Goal: Information Seeking & Learning: Learn about a topic

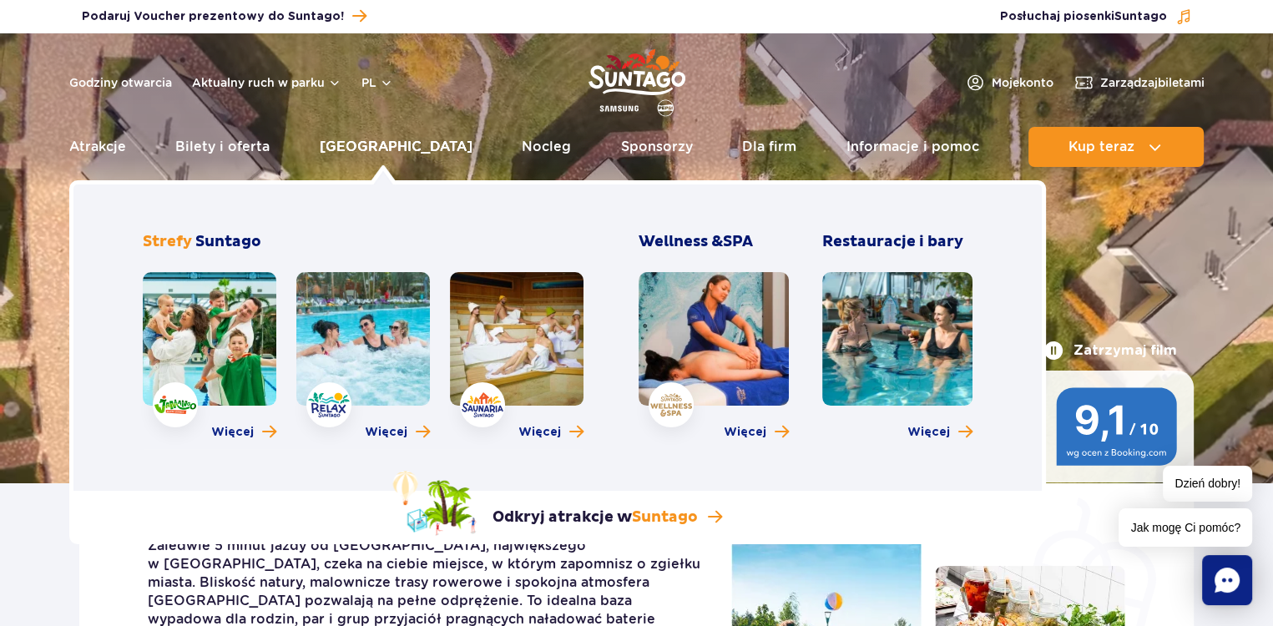
click at [406, 145] on link "[GEOGRAPHIC_DATA]" at bounding box center [396, 147] width 153 height 40
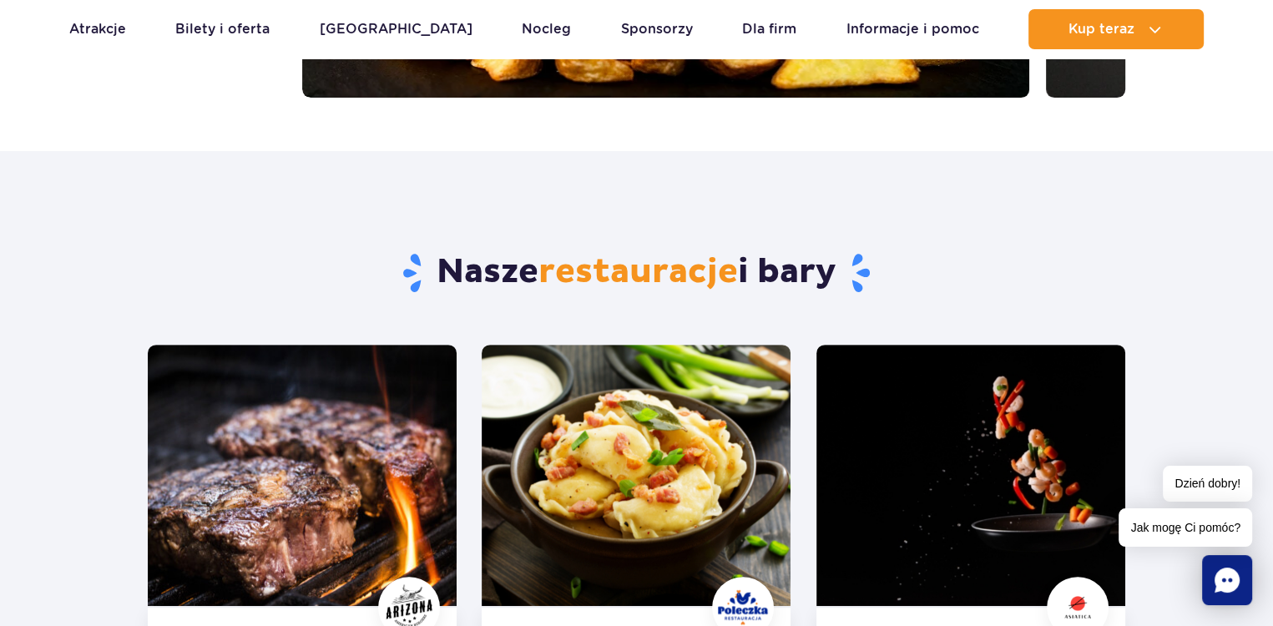
scroll to position [584, 0]
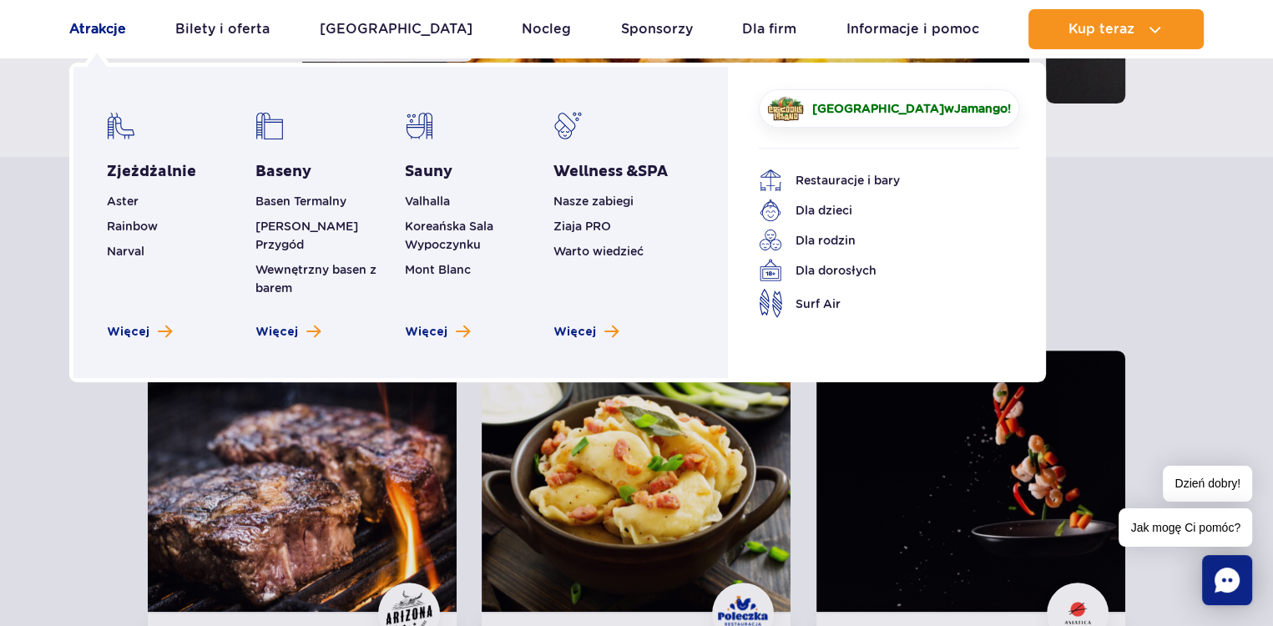
click at [83, 26] on link "Atrakcje" at bounding box center [97, 29] width 57 height 40
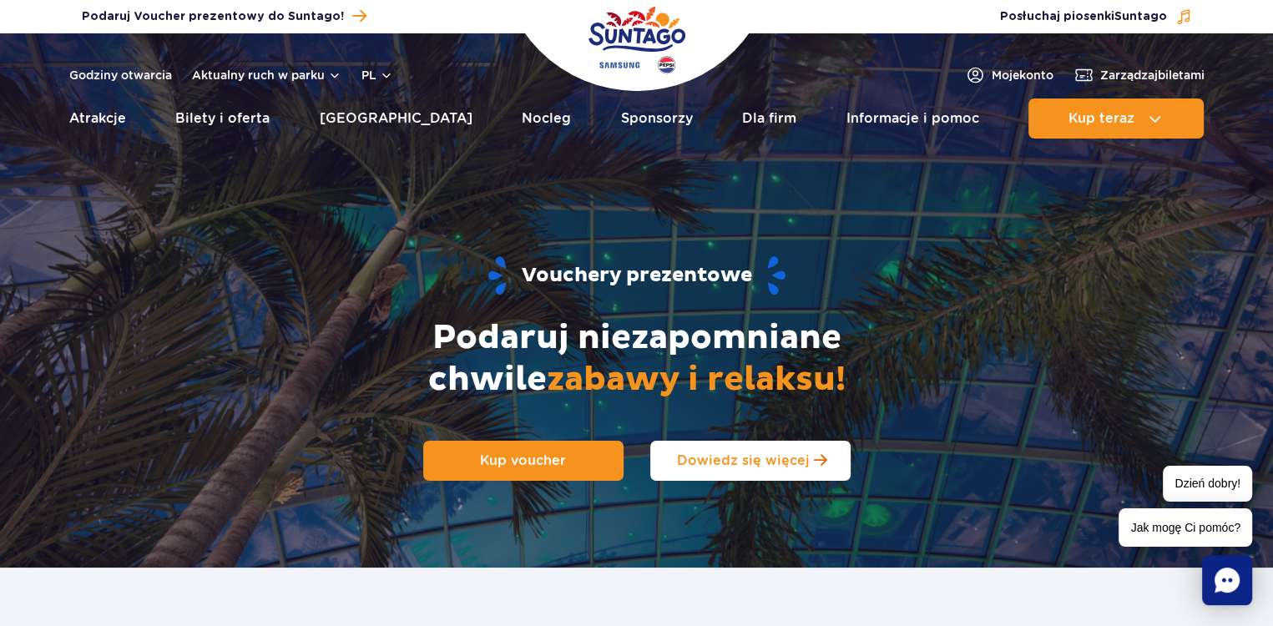
click at [790, 459] on span "Dowiedz się więcej" at bounding box center [743, 460] width 133 height 16
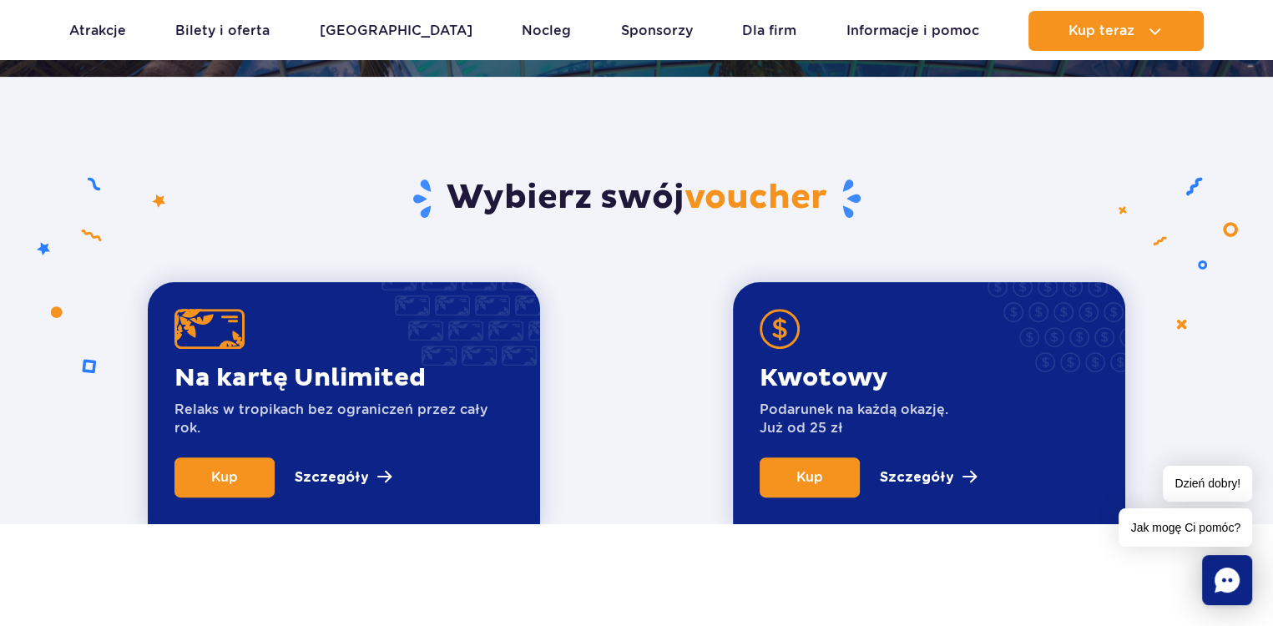
scroll to position [484, 0]
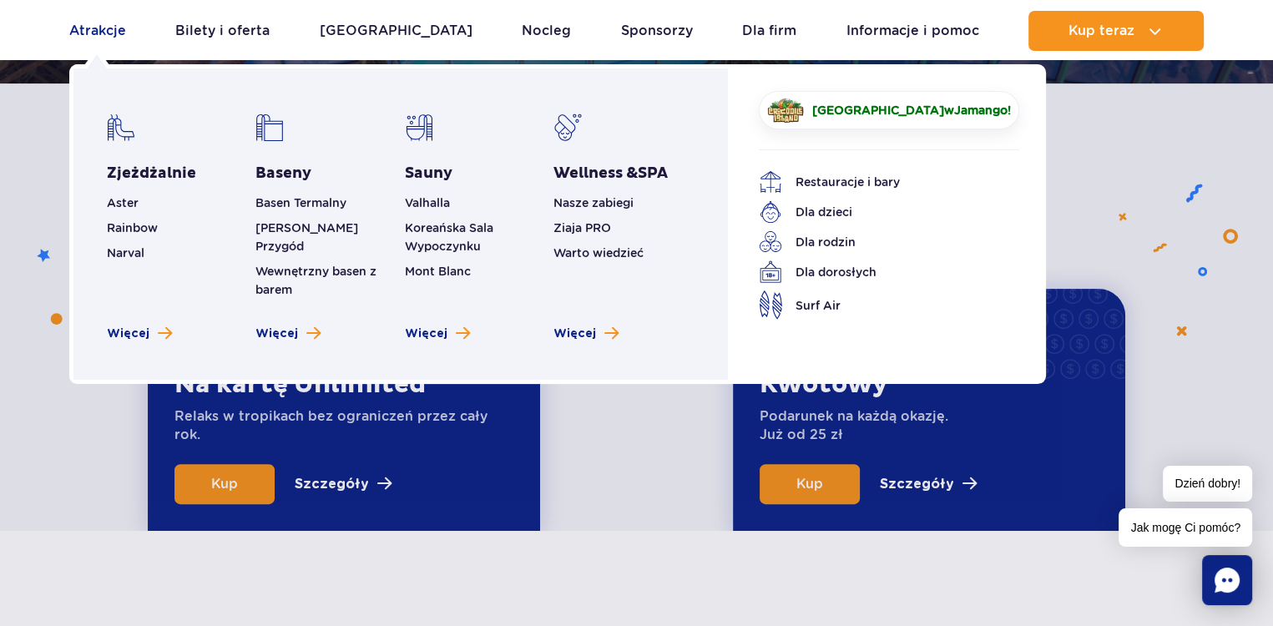
click at [109, 28] on link "Atrakcje" at bounding box center [97, 31] width 57 height 40
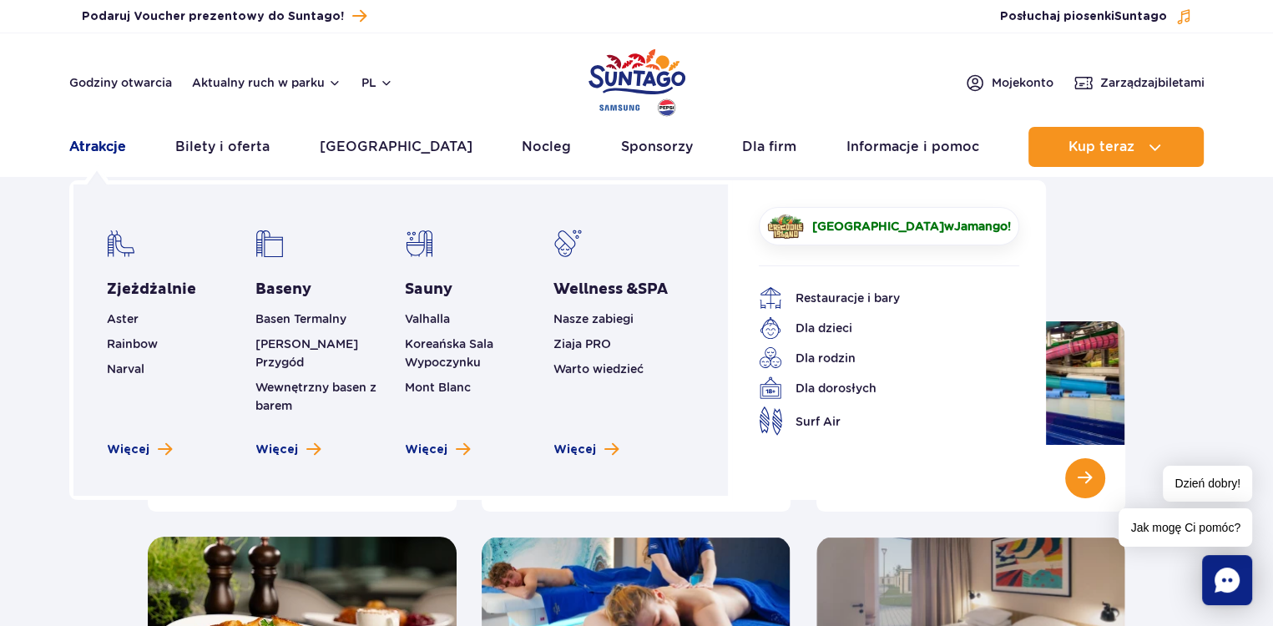
click at [103, 146] on link "Atrakcje" at bounding box center [97, 147] width 57 height 40
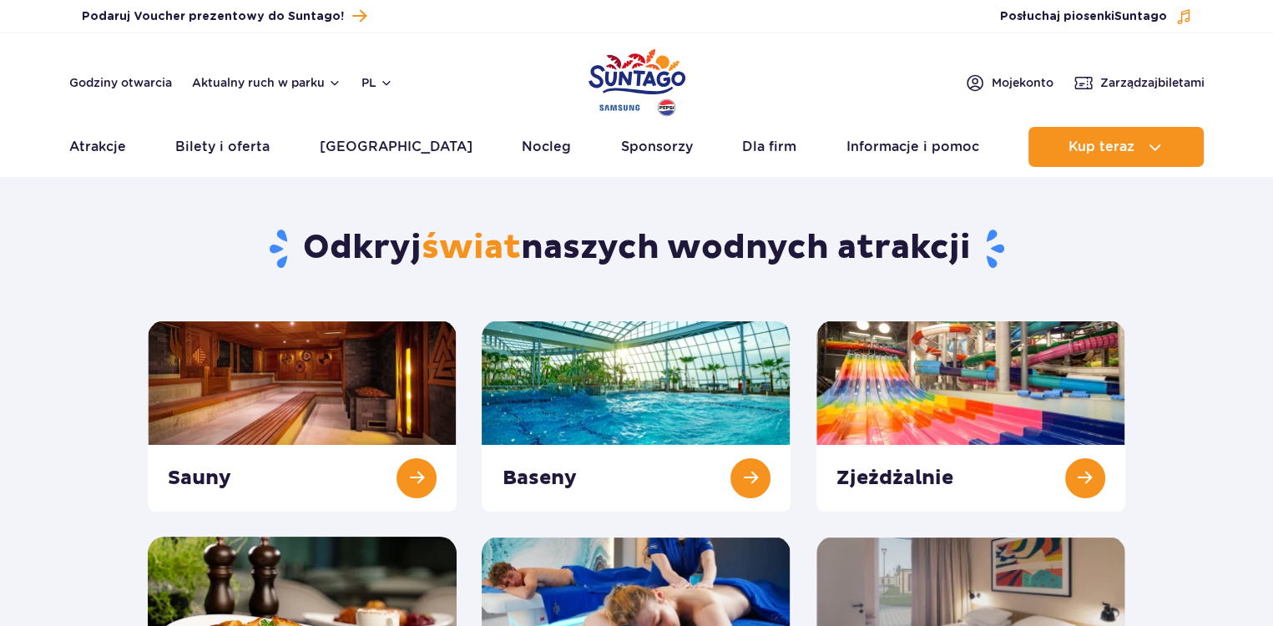
click at [103, 146] on link "Atrakcje" at bounding box center [97, 147] width 57 height 40
click at [591, 362] on link at bounding box center [636, 415] width 309 height 191
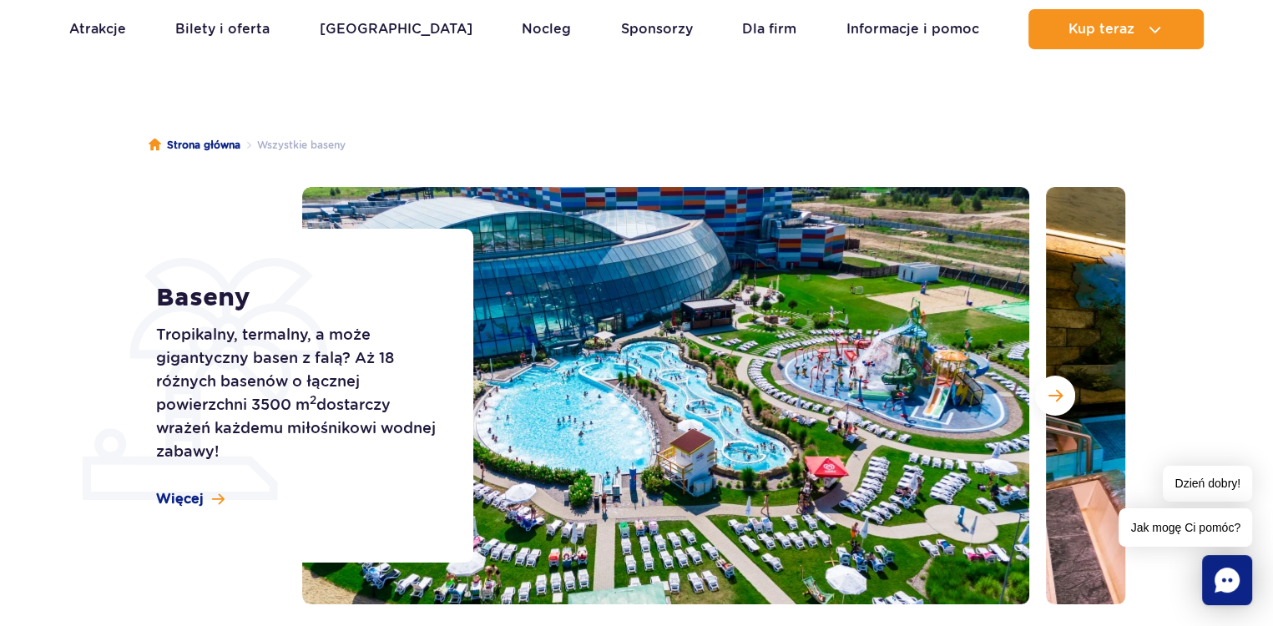
scroll to position [167, 0]
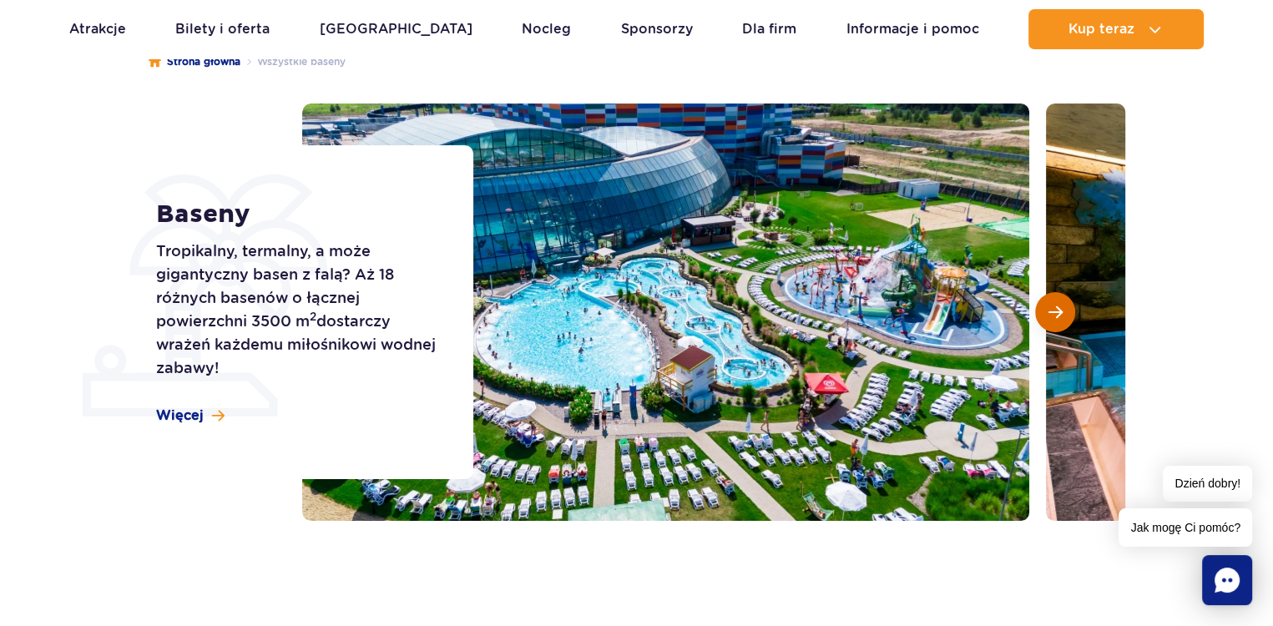
click at [1062, 313] on span "Następny slajd" at bounding box center [1055, 312] width 14 height 15
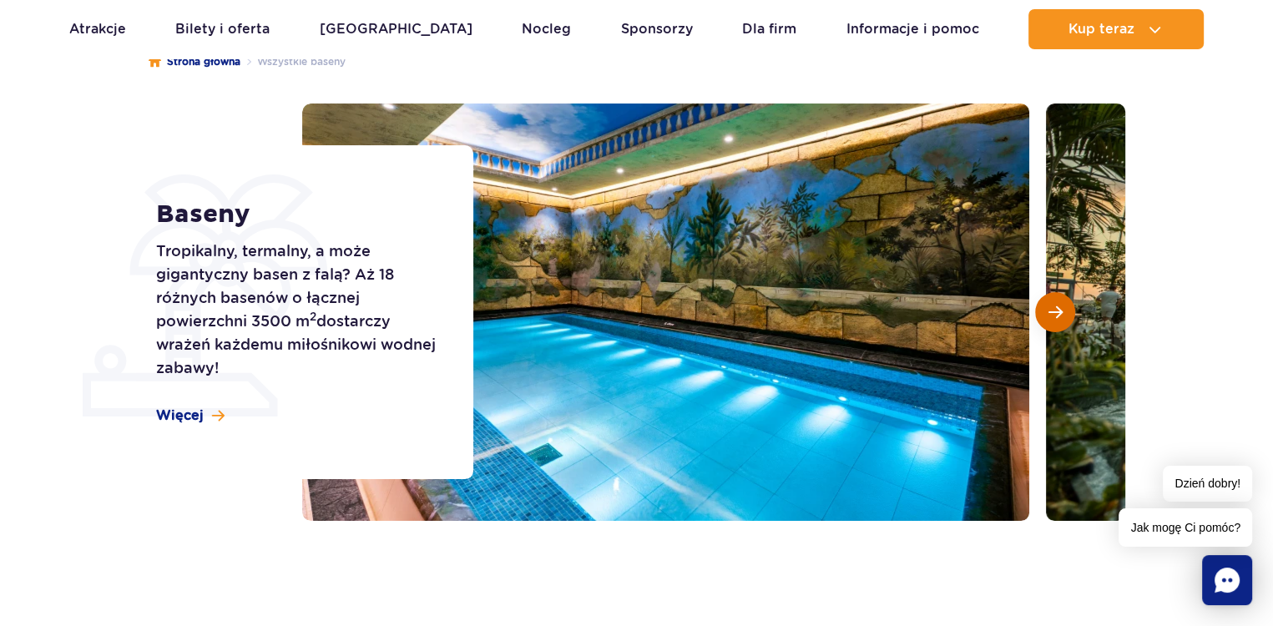
click at [1053, 312] on span "Następny slajd" at bounding box center [1055, 312] width 14 height 15
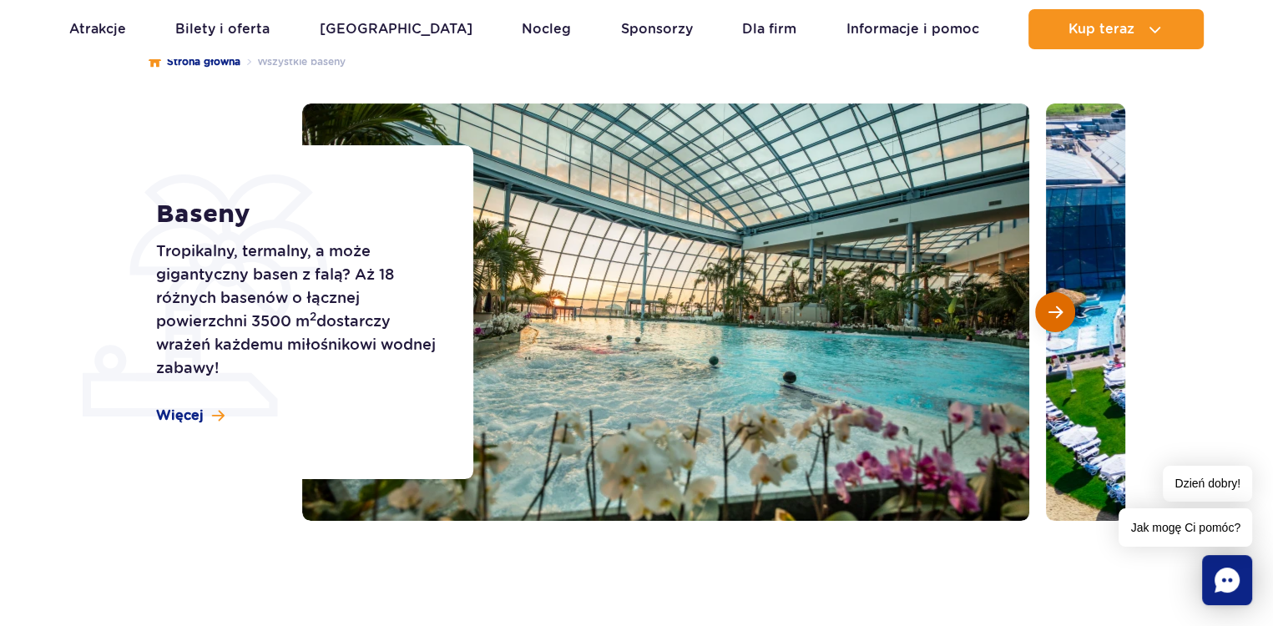
click at [1053, 312] on span "Następny slajd" at bounding box center [1055, 312] width 14 height 15
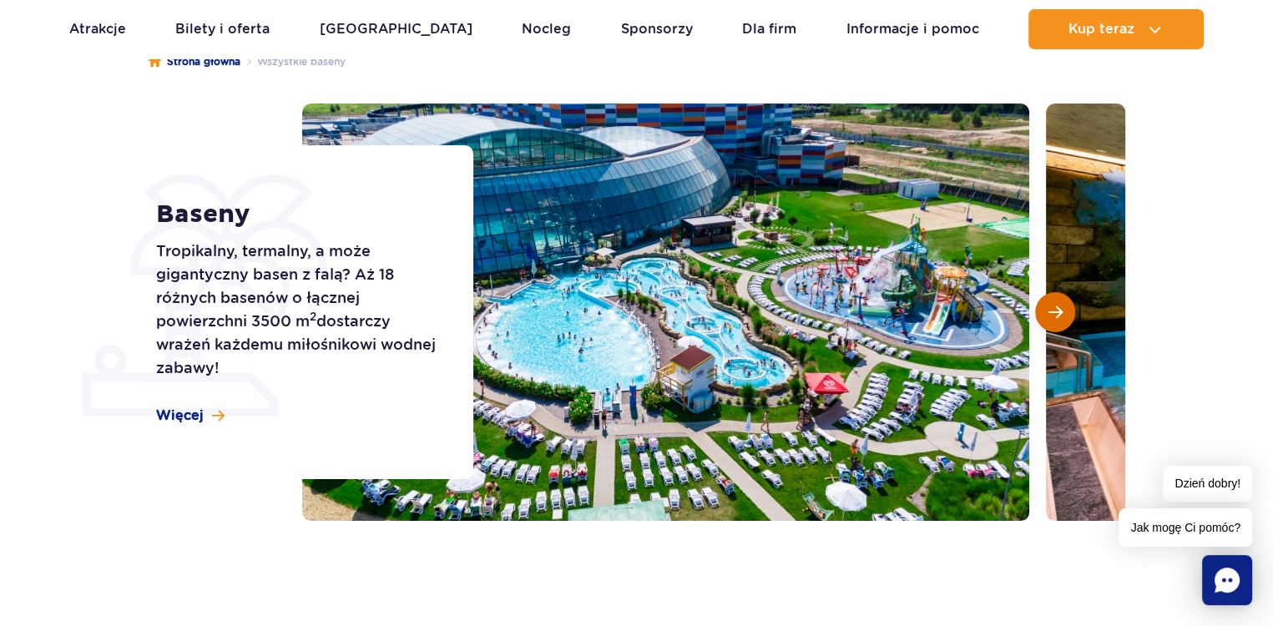
click at [1053, 312] on span "Następny slajd" at bounding box center [1055, 312] width 14 height 15
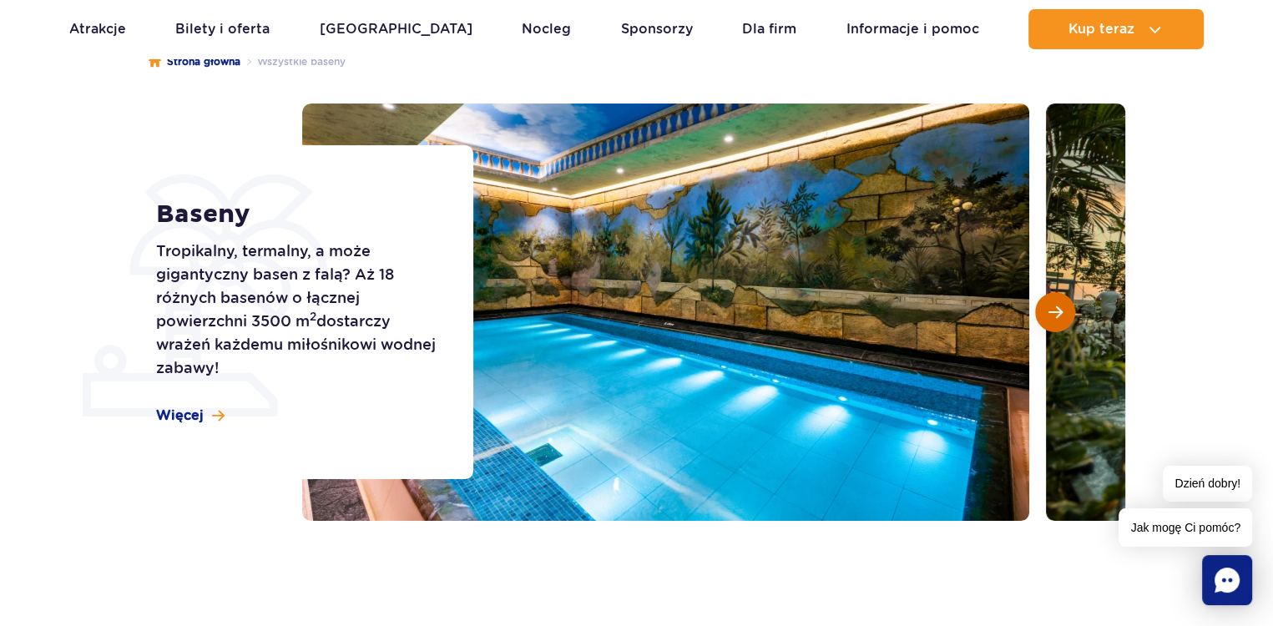
click at [1053, 312] on span "Następny slajd" at bounding box center [1055, 312] width 14 height 15
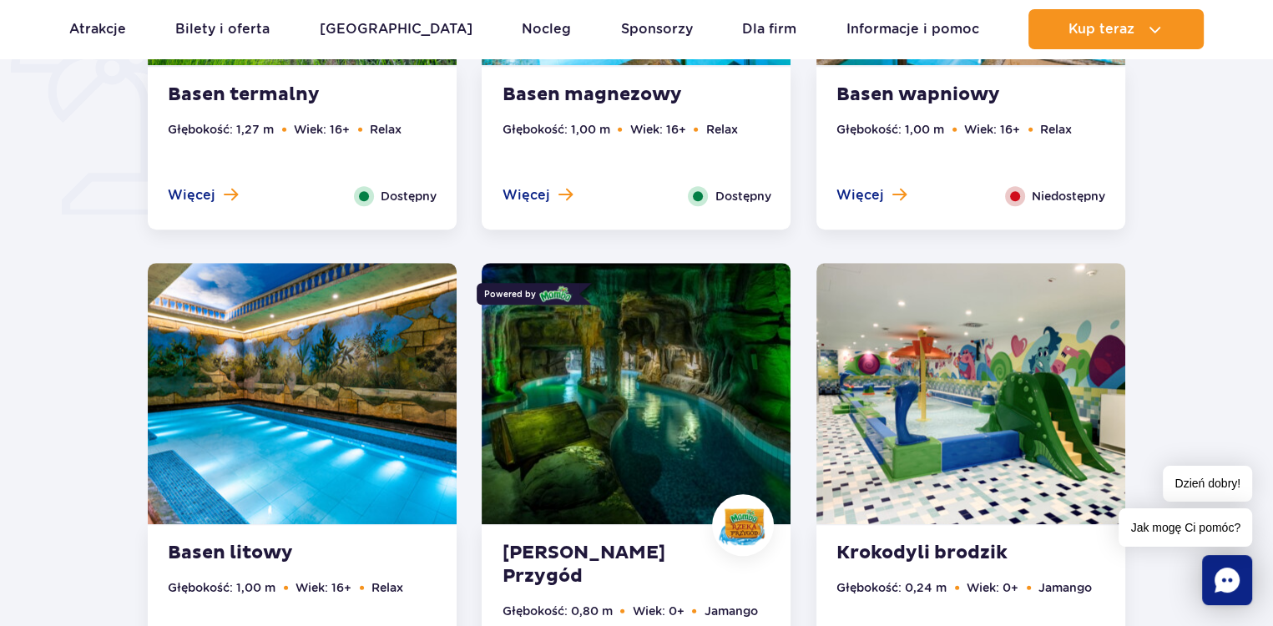
scroll to position [1419, 0]
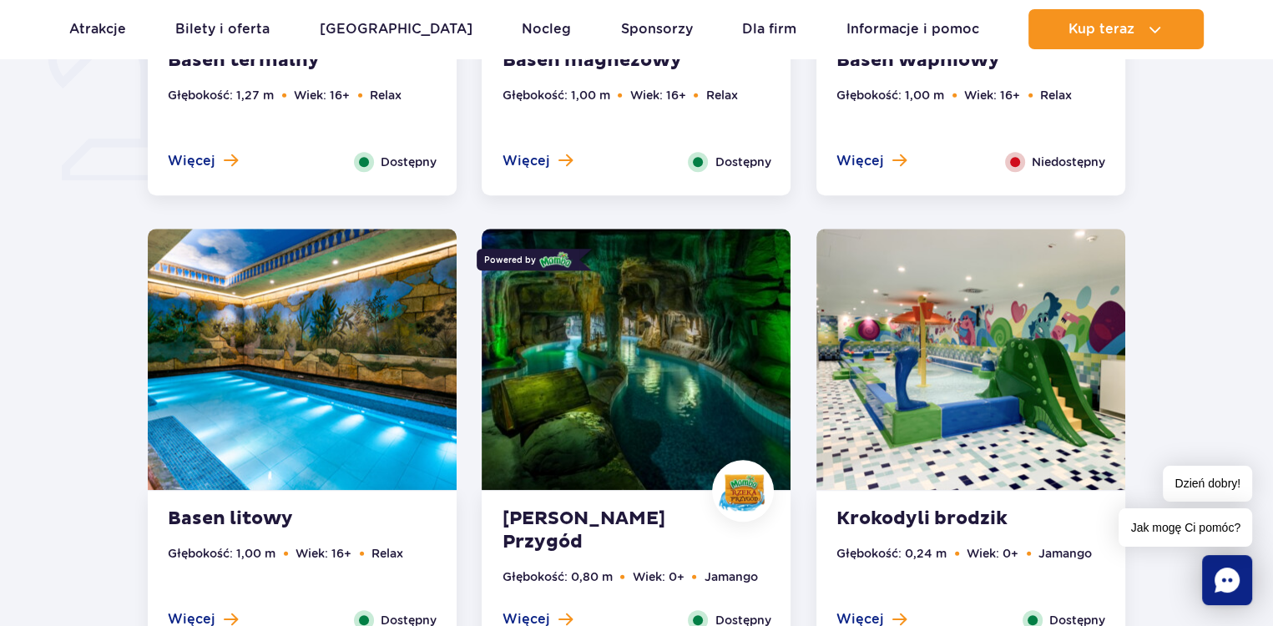
click at [644, 440] on img at bounding box center [636, 359] width 309 height 261
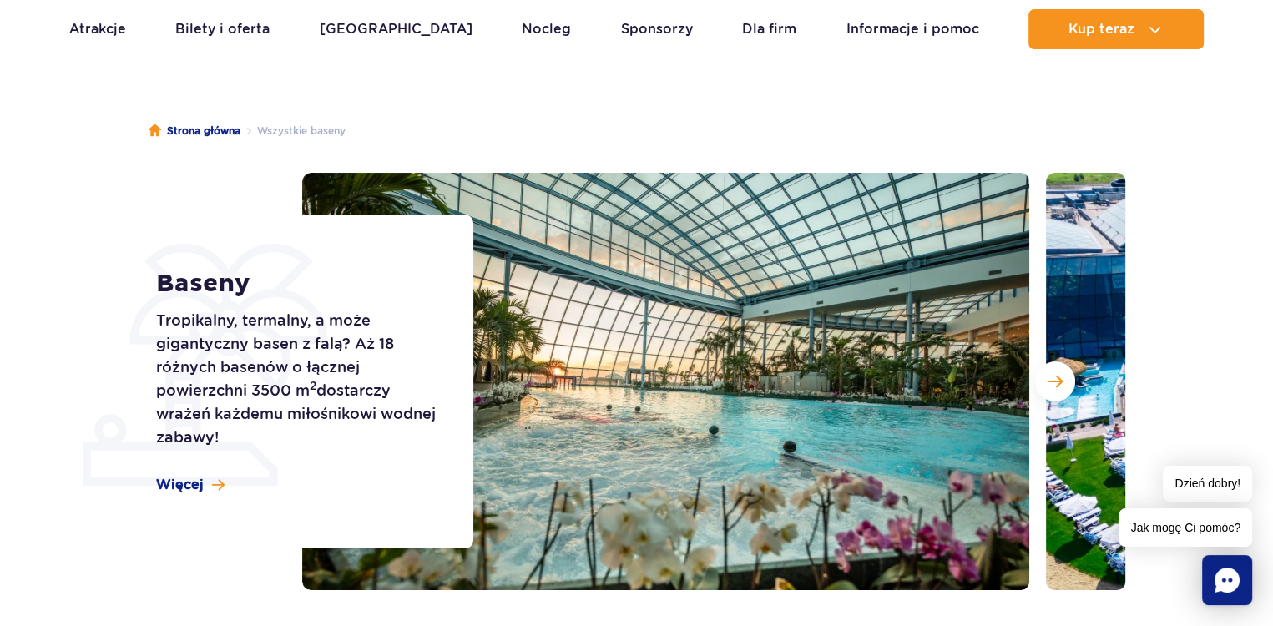
scroll to position [0, 0]
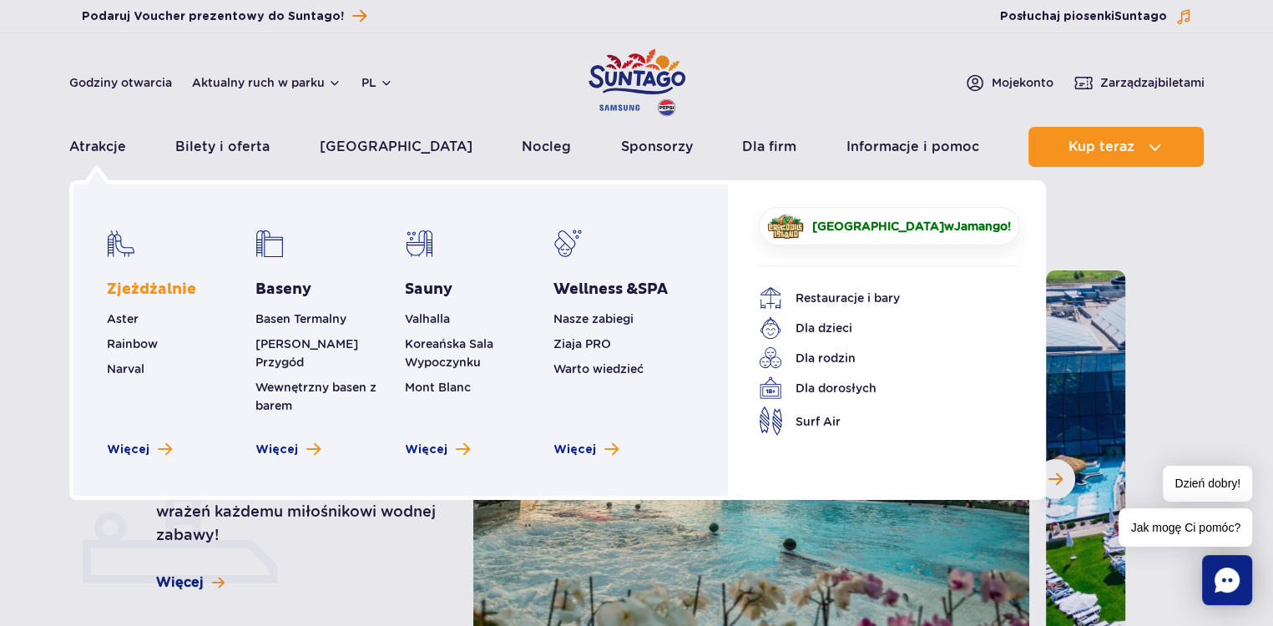
click at [167, 285] on link "Zjeżdżalnie" at bounding box center [151, 290] width 89 height 20
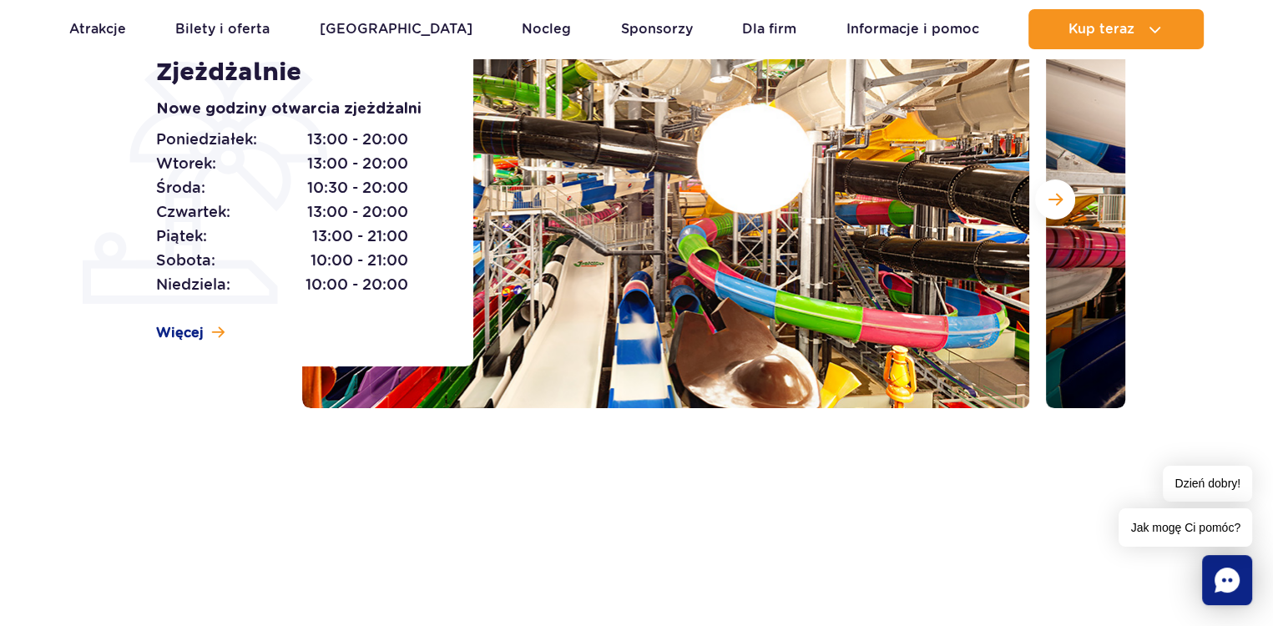
scroll to position [250, 0]
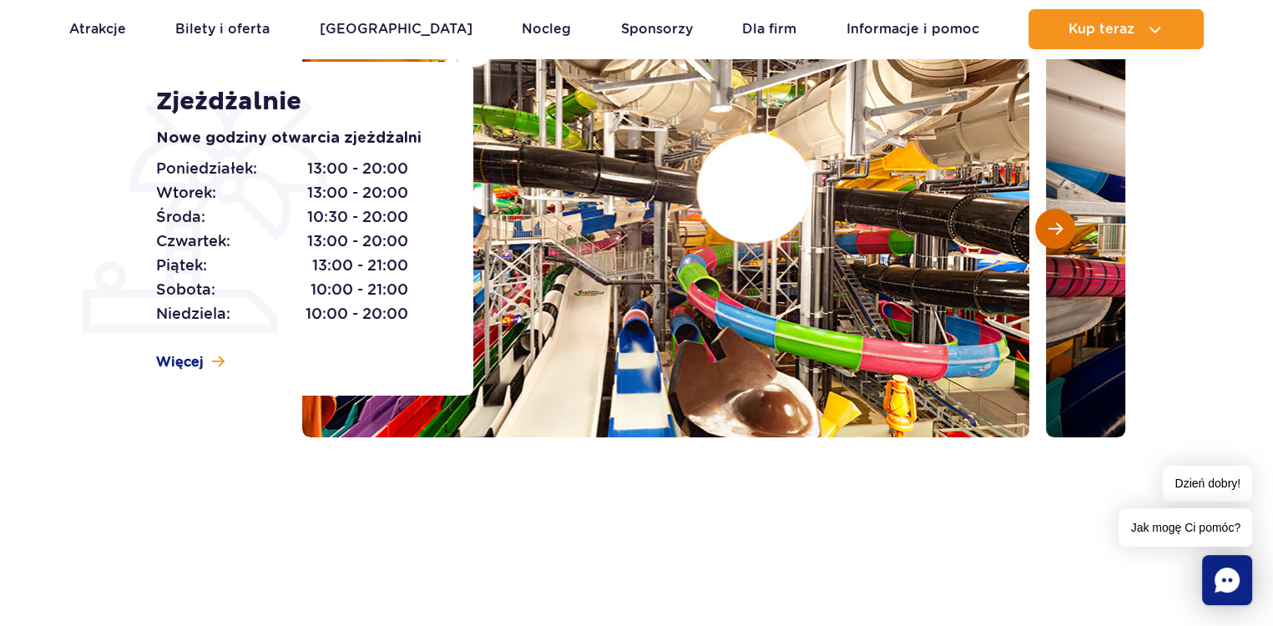
click at [1057, 225] on span "Następny slajd" at bounding box center [1055, 228] width 14 height 15
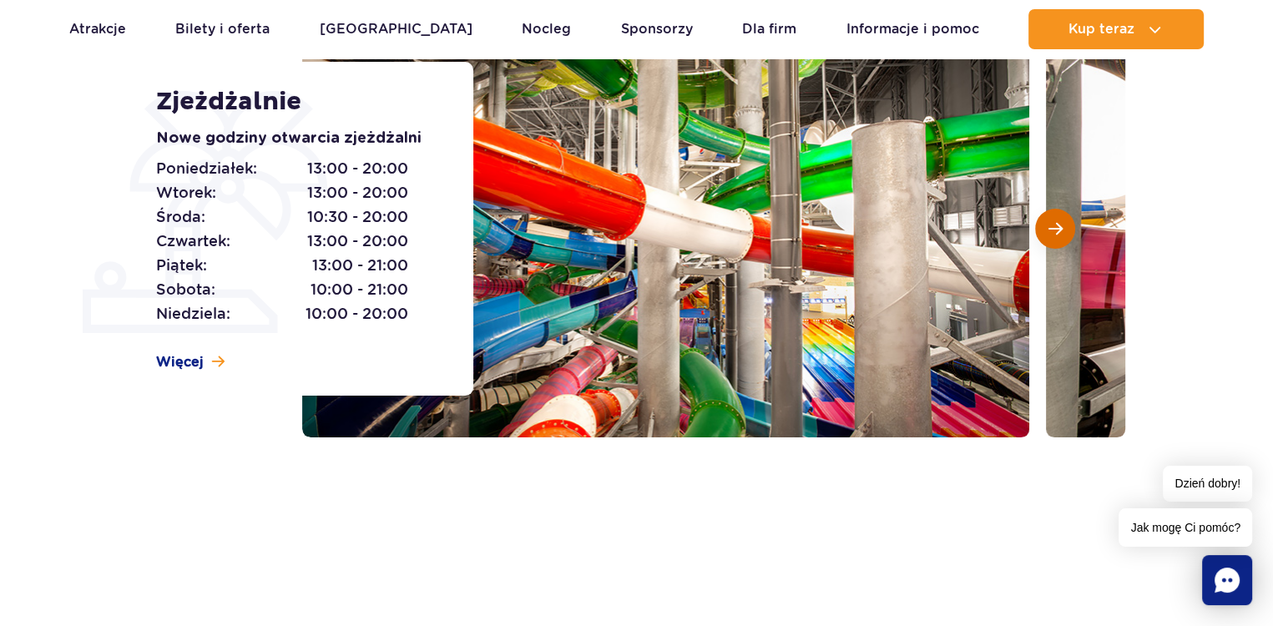
click at [1057, 230] on span "Następny slajd" at bounding box center [1055, 228] width 14 height 15
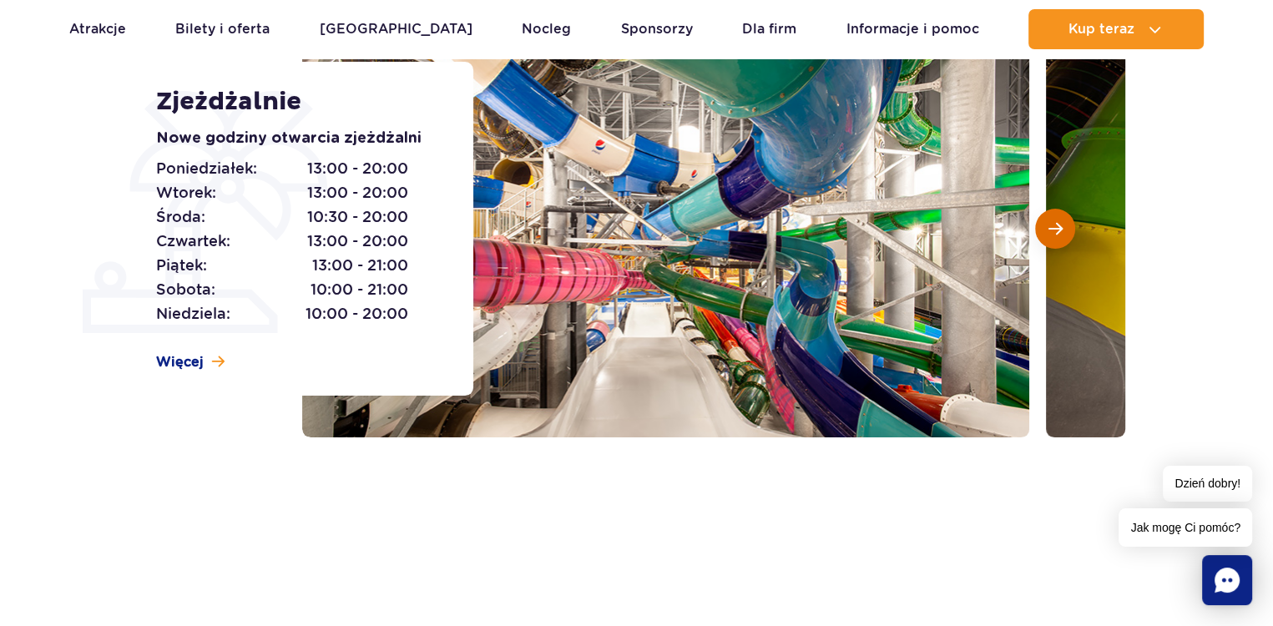
click at [1057, 230] on span "Następny slajd" at bounding box center [1055, 228] width 14 height 15
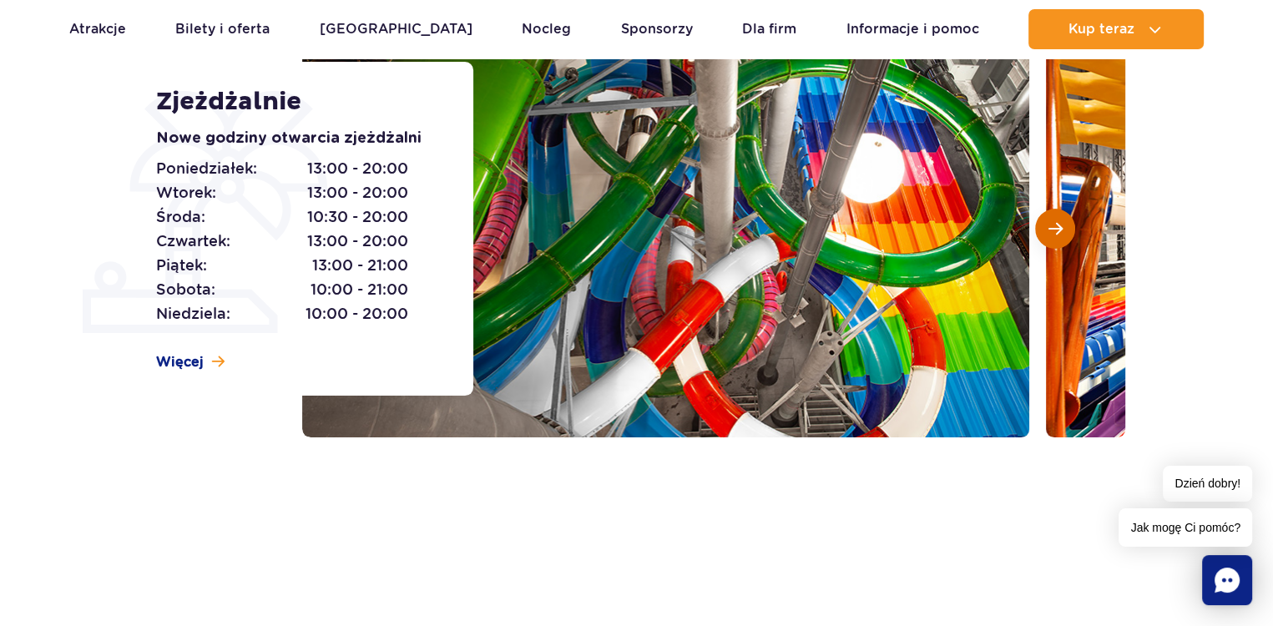
click at [1057, 230] on span "Następny slajd" at bounding box center [1055, 228] width 14 height 15
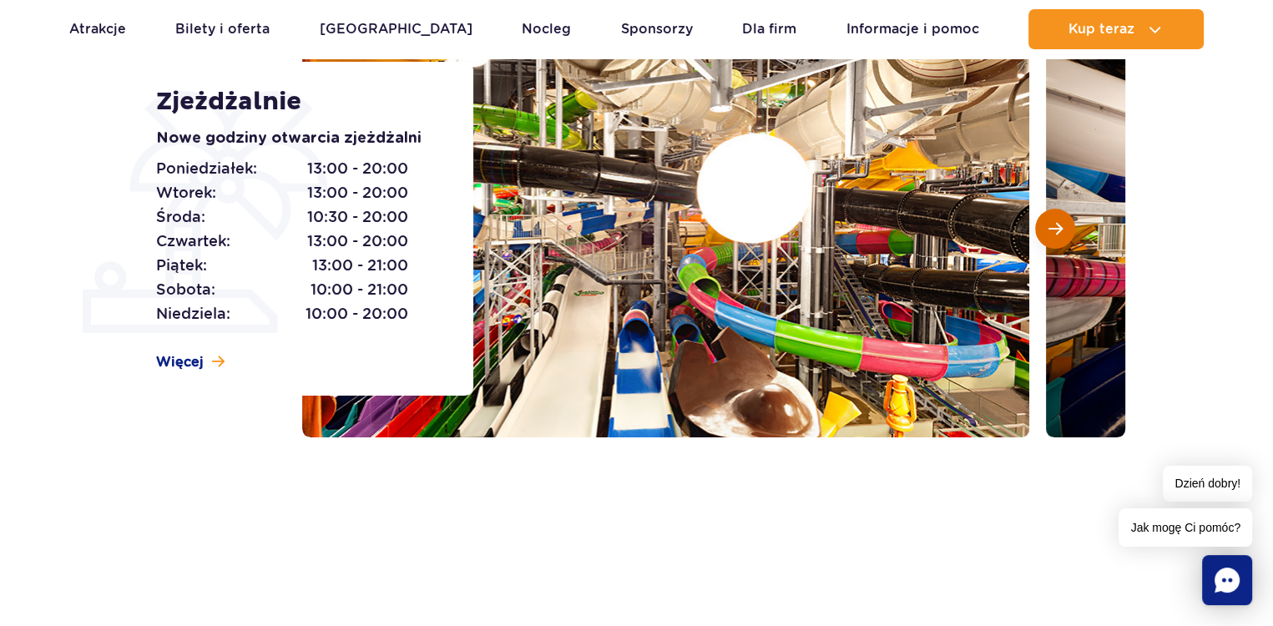
click at [1057, 230] on span "Następny slajd" at bounding box center [1055, 228] width 14 height 15
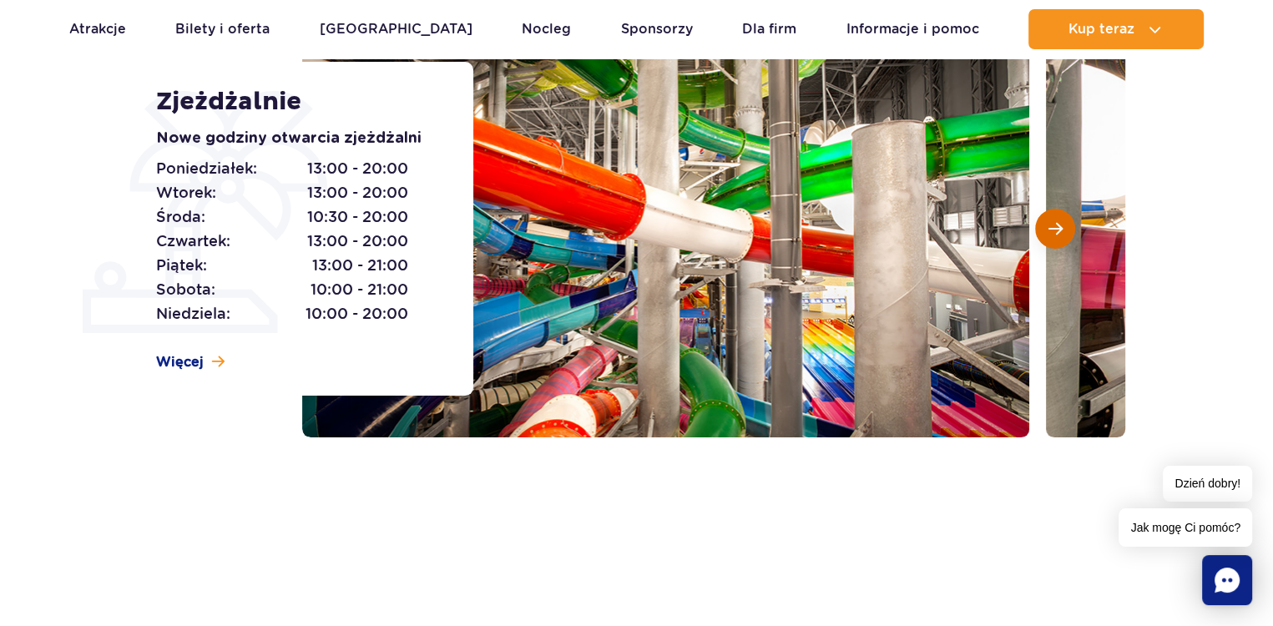
click at [1057, 230] on span "Następny slajd" at bounding box center [1055, 228] width 14 height 15
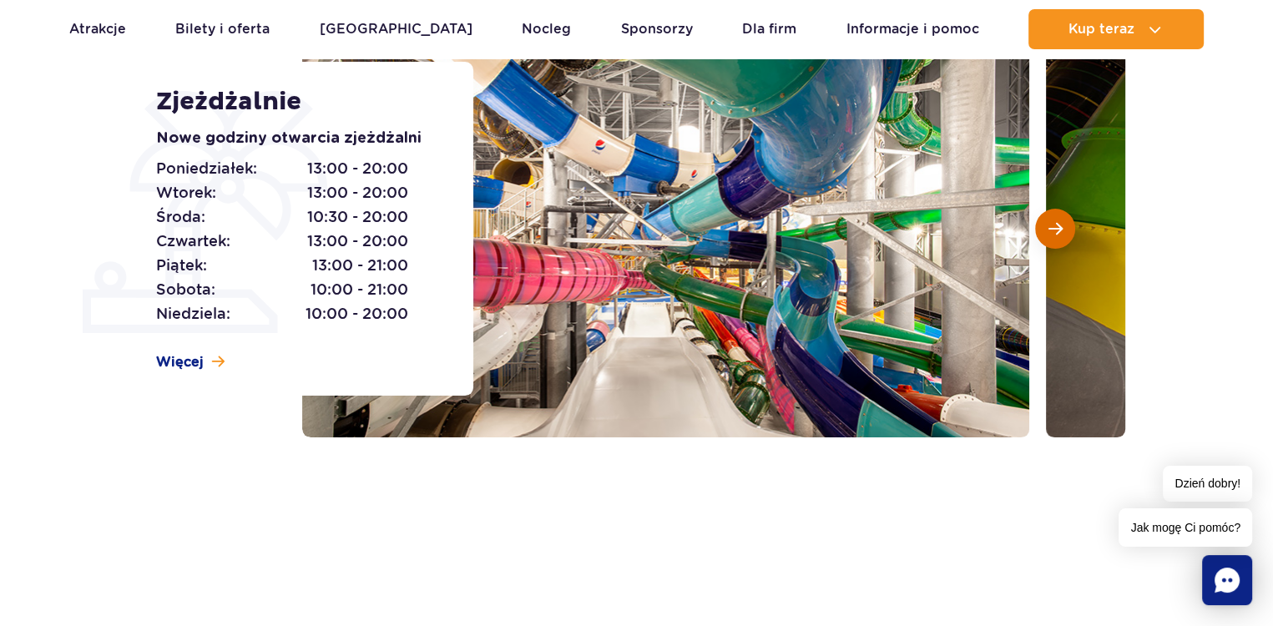
click at [1057, 230] on span "Następny slajd" at bounding box center [1055, 228] width 14 height 15
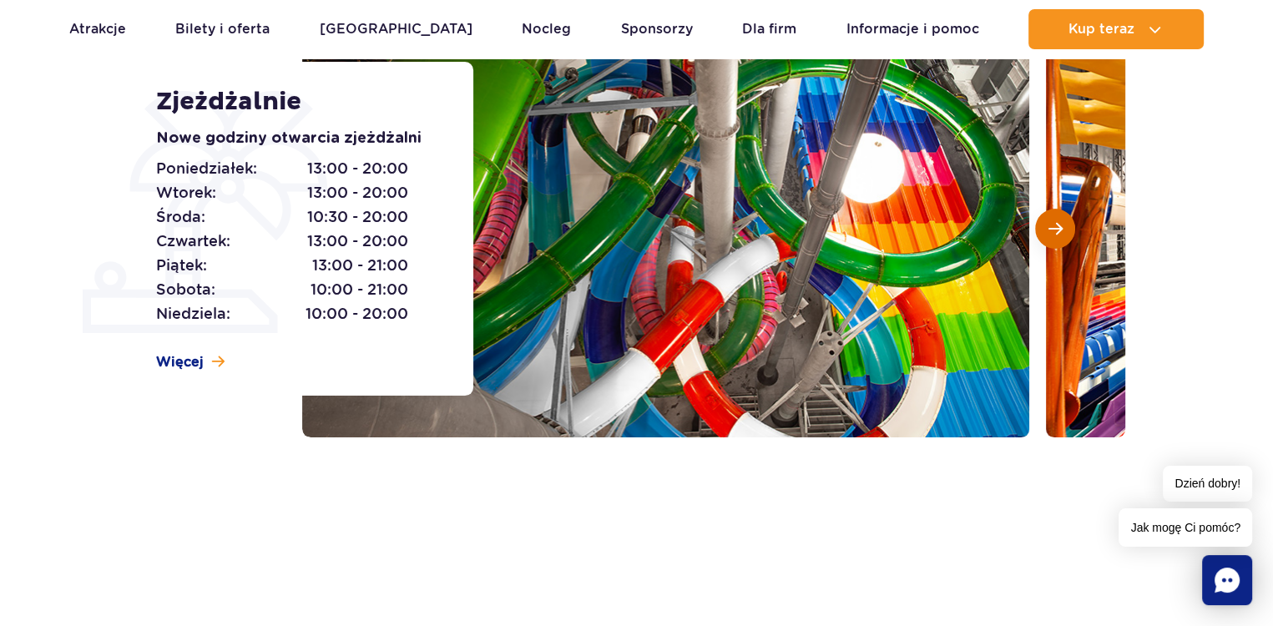
click at [1057, 229] on span "Następny slajd" at bounding box center [1055, 228] width 14 height 15
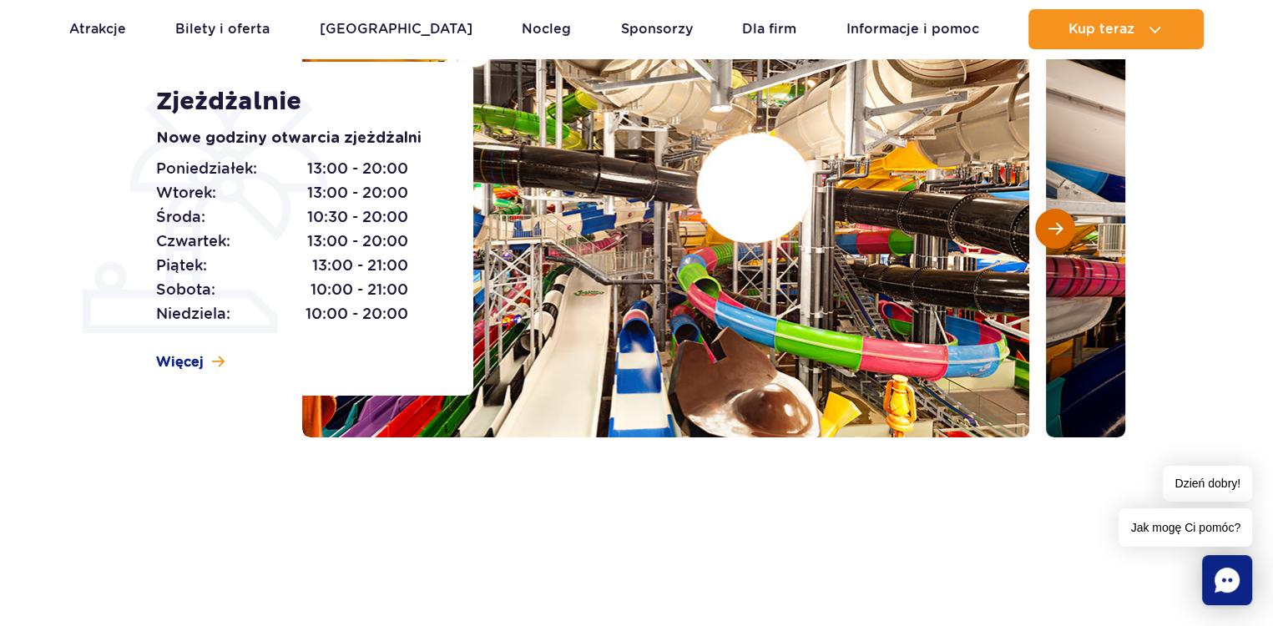
click at [1057, 229] on span "Następny slajd" at bounding box center [1055, 228] width 14 height 15
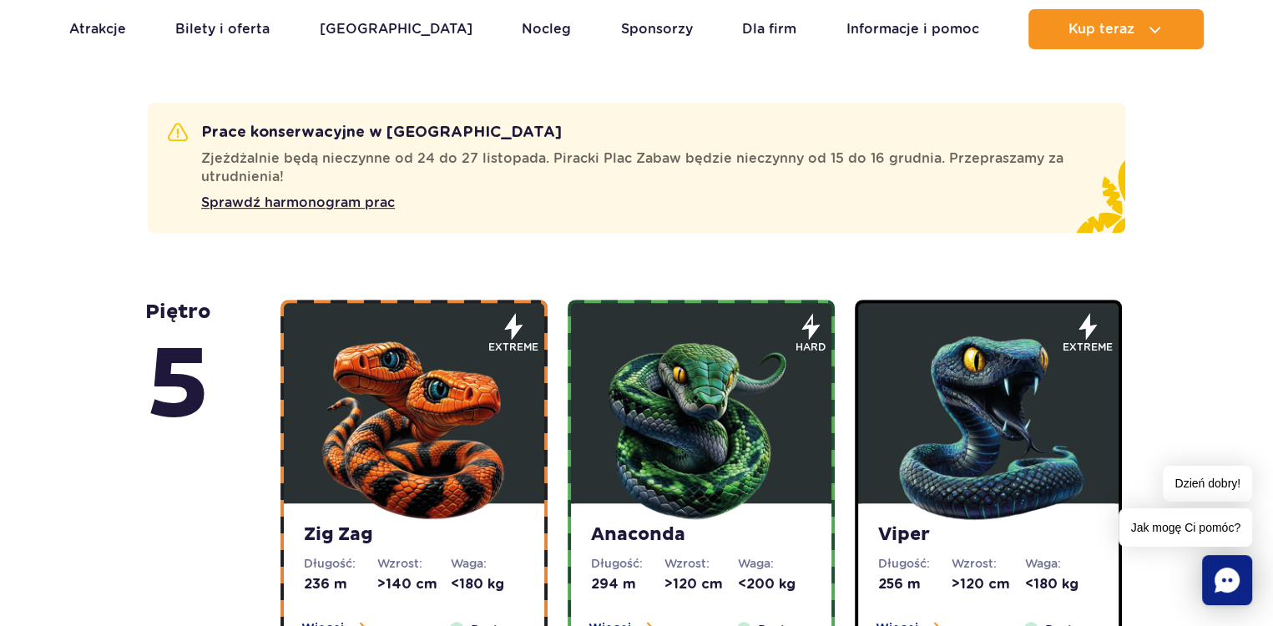
scroll to position [918, 0]
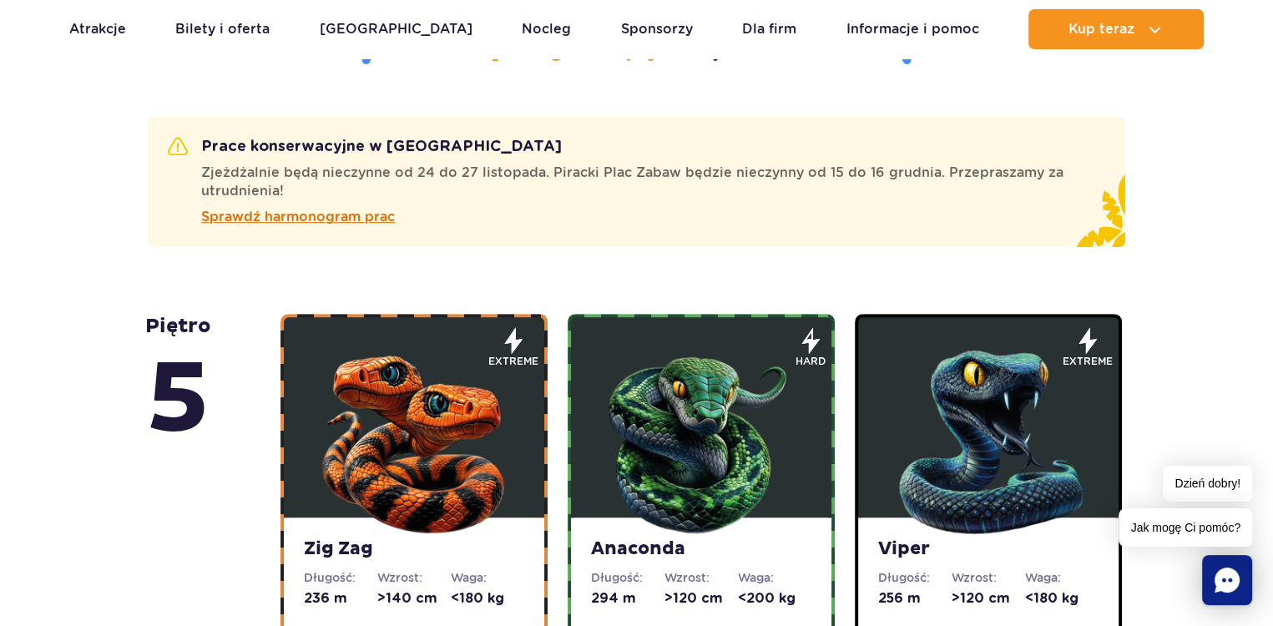
click at [264, 221] on span "Sprawdź harmonogram prac" at bounding box center [298, 217] width 194 height 20
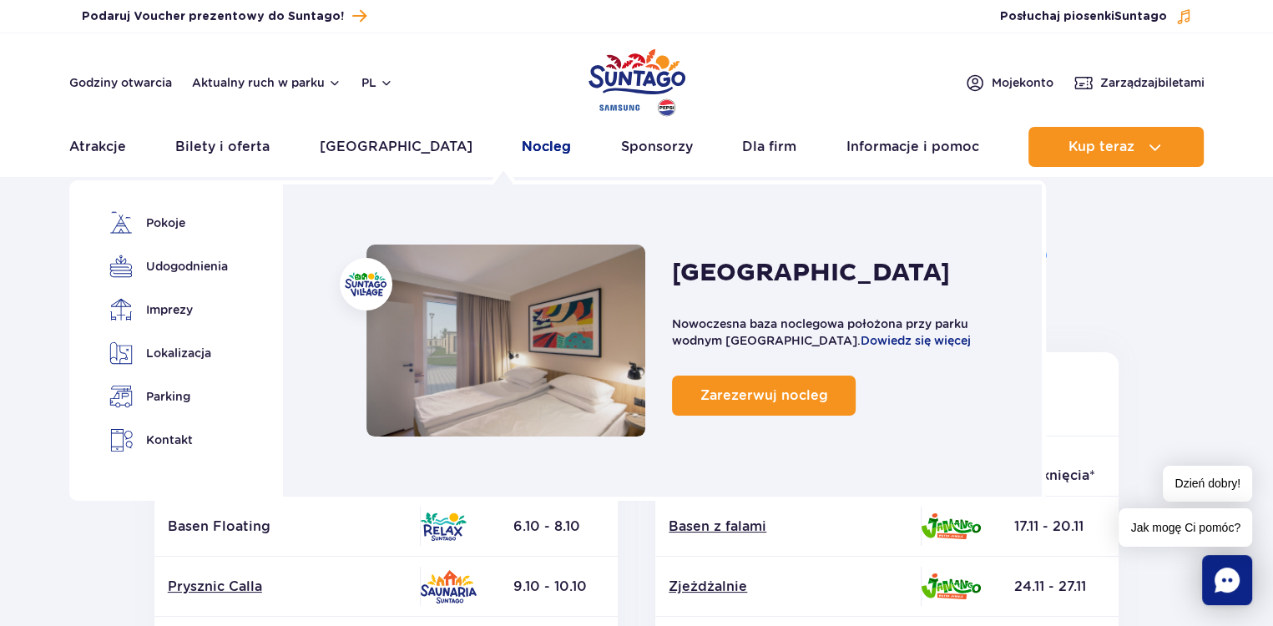
click at [522, 148] on link "Nocleg" at bounding box center [546, 147] width 49 height 40
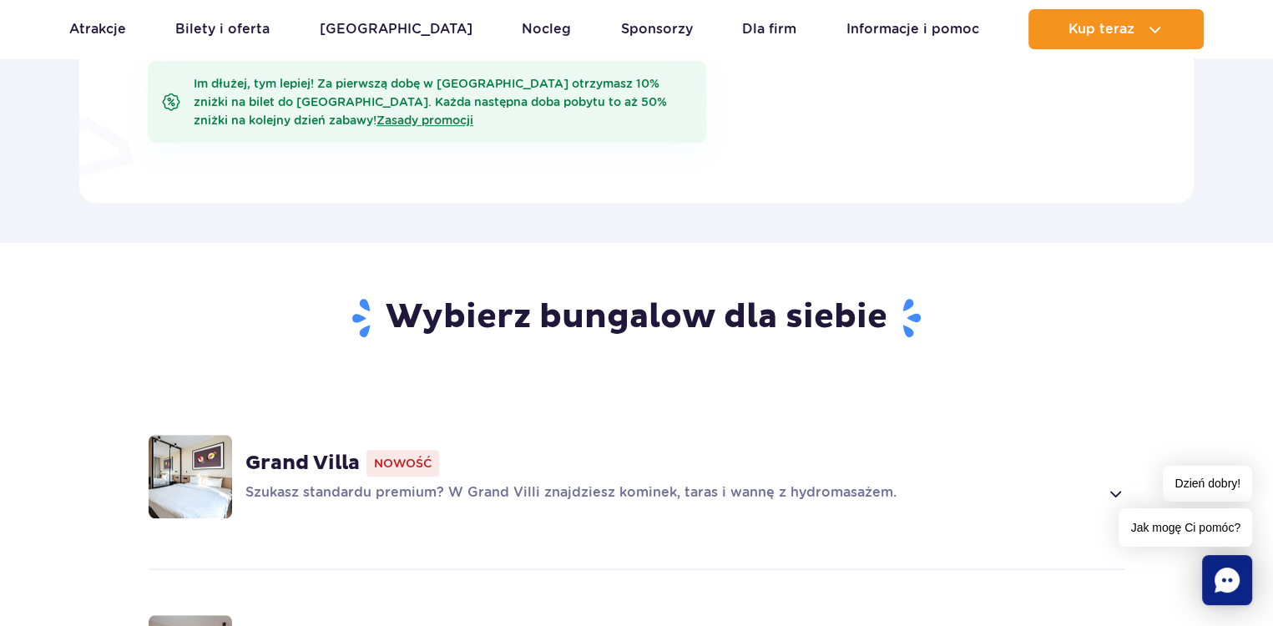
scroll to position [1002, 0]
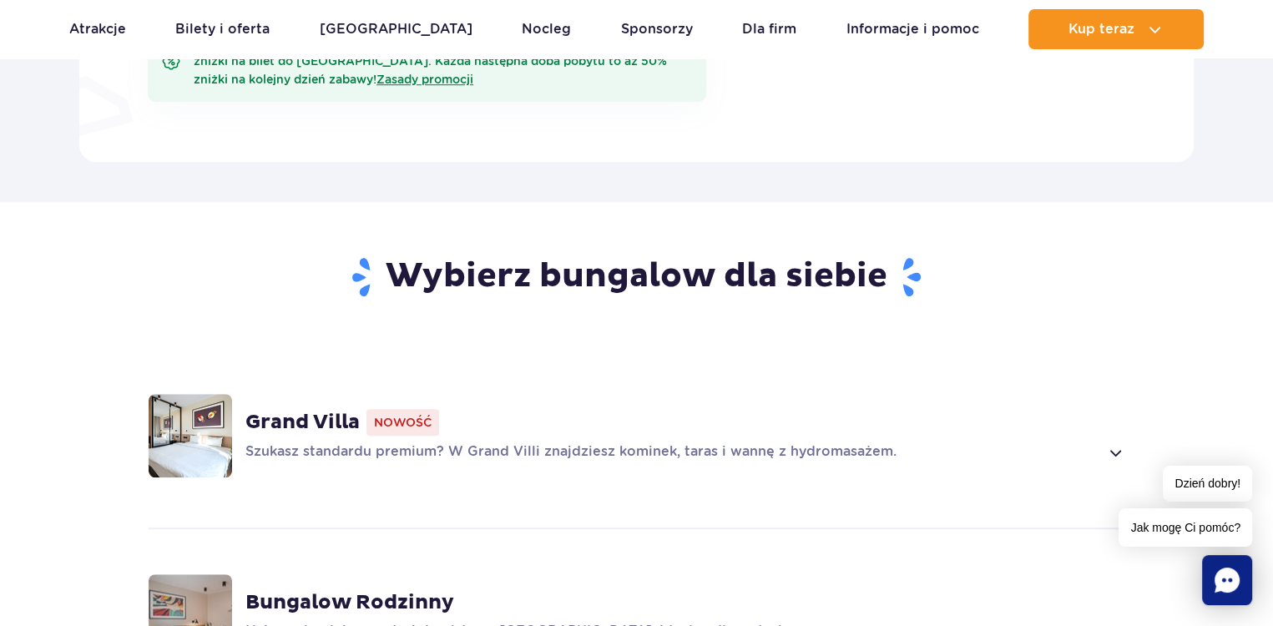
click at [1118, 442] on span at bounding box center [1114, 452] width 19 height 20
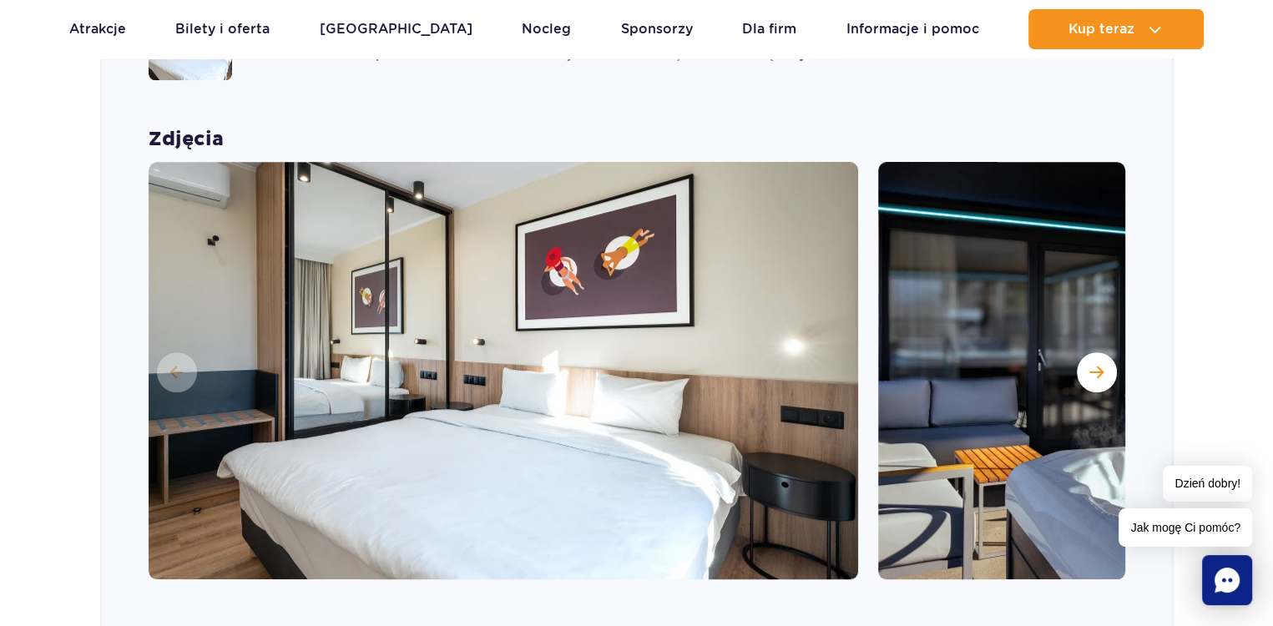
scroll to position [1412, 0]
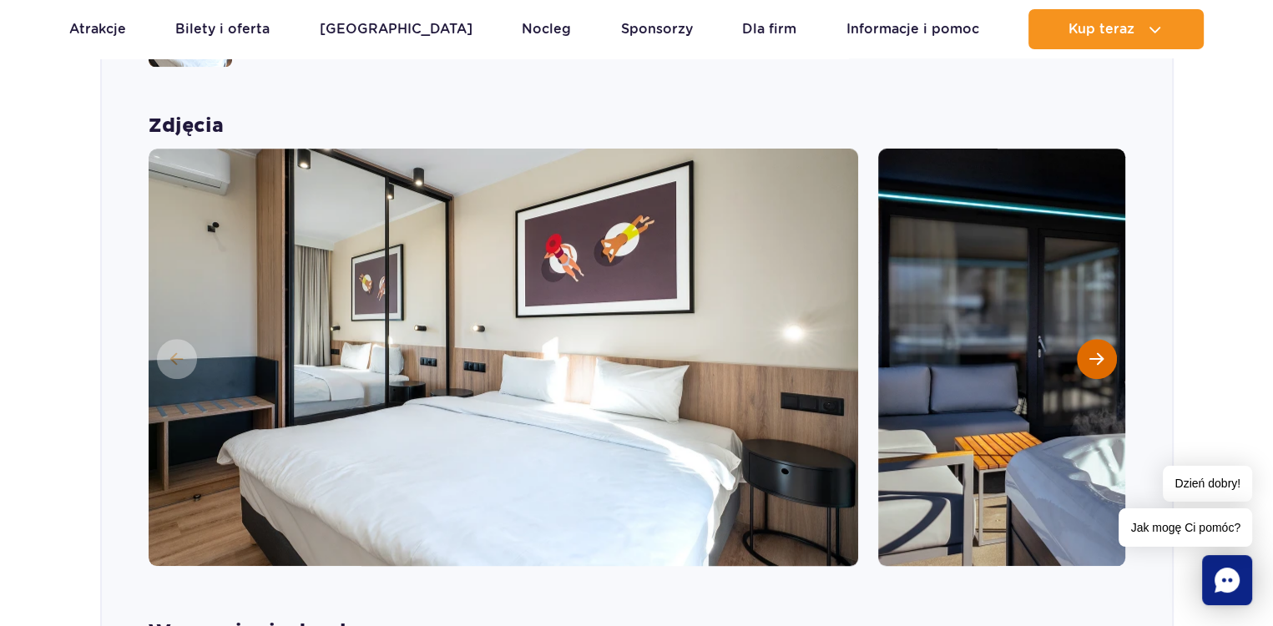
click at [1098, 339] on button "Następny slajd" at bounding box center [1097, 359] width 40 height 40
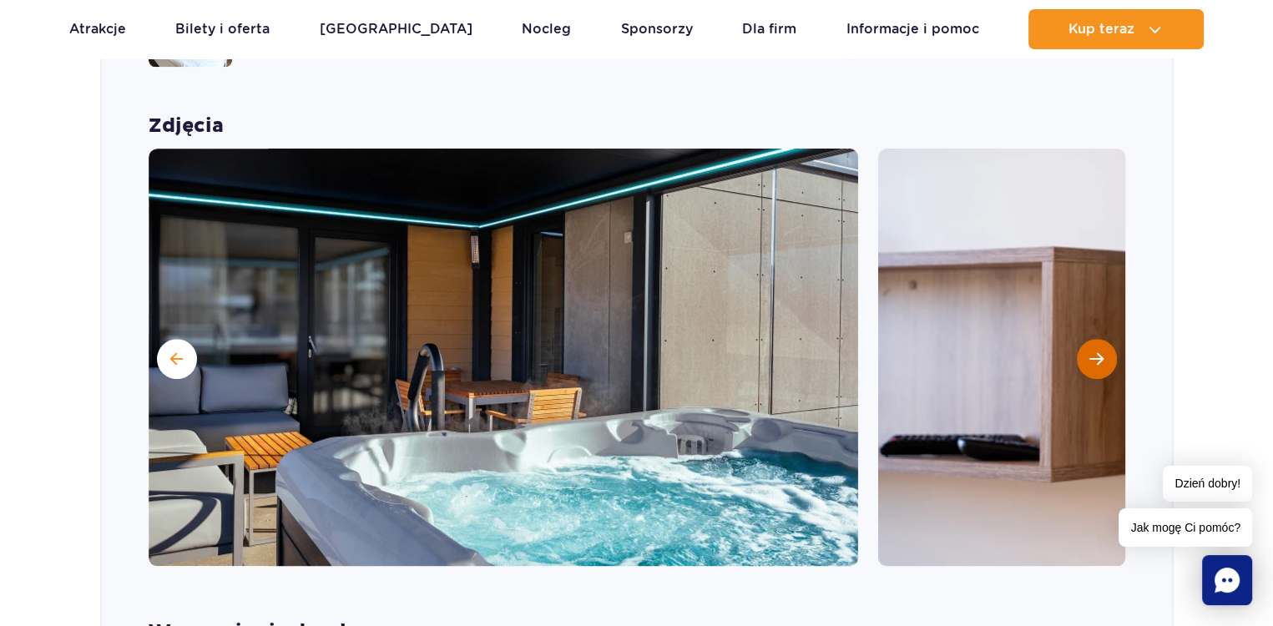
click at [1098, 351] on span "Następny slajd" at bounding box center [1096, 358] width 14 height 15
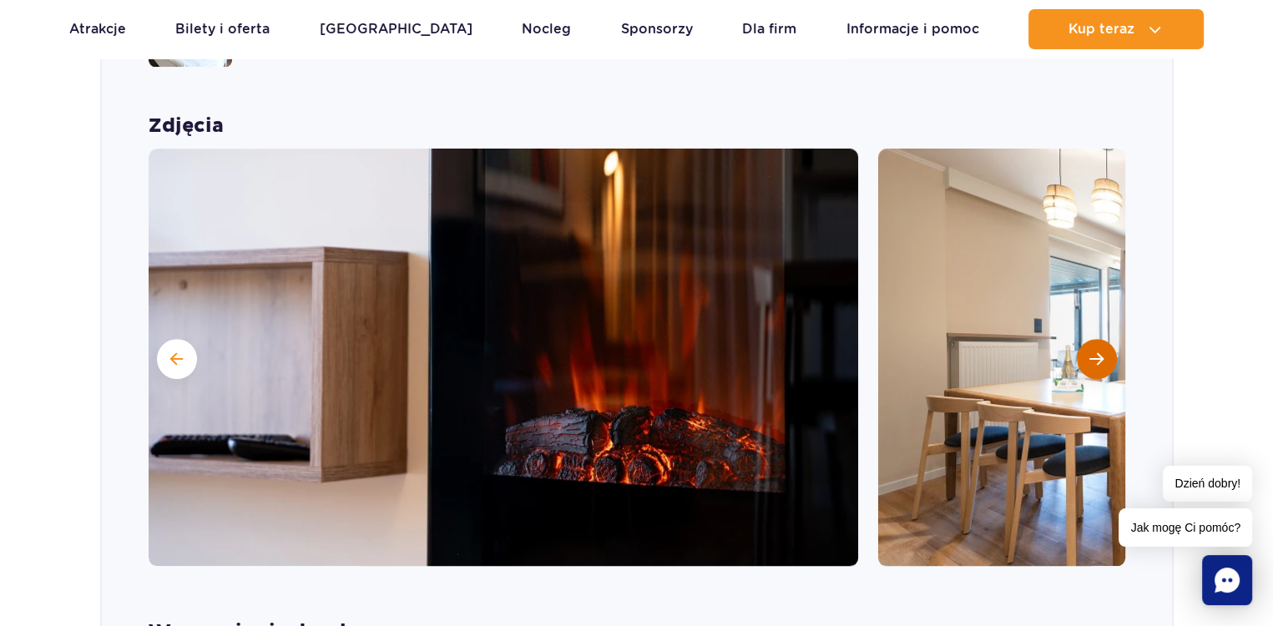
click at [1098, 351] on span "Następny slajd" at bounding box center [1096, 358] width 14 height 15
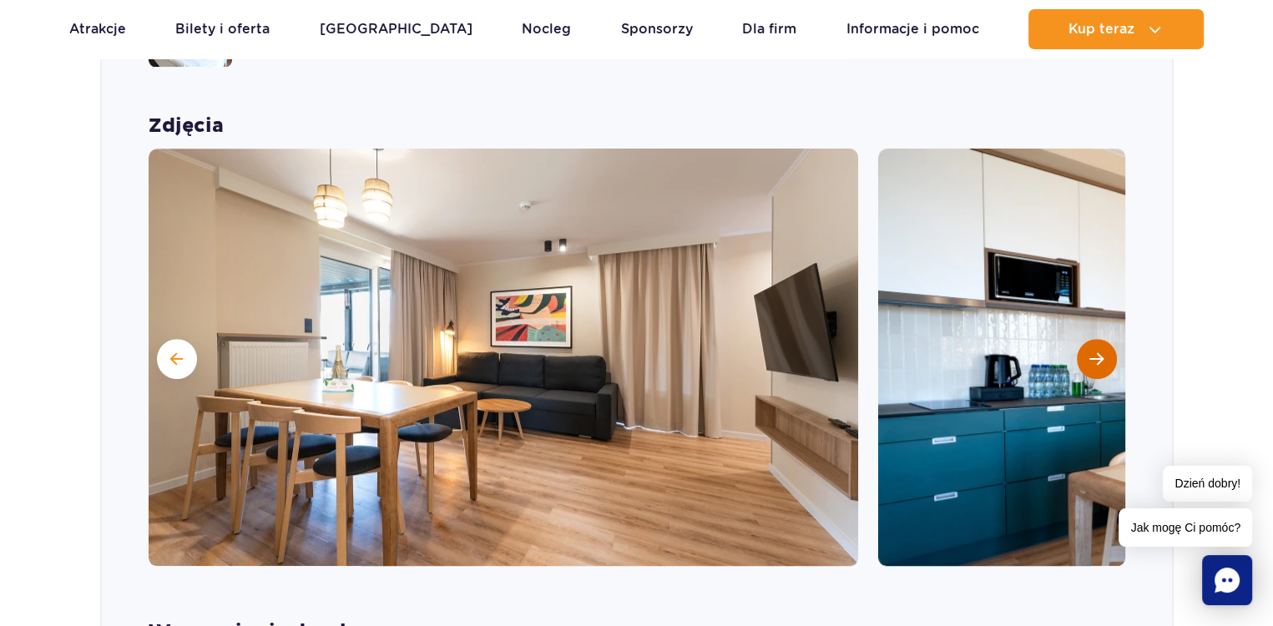
click at [1098, 351] on span "Następny slajd" at bounding box center [1096, 358] width 14 height 15
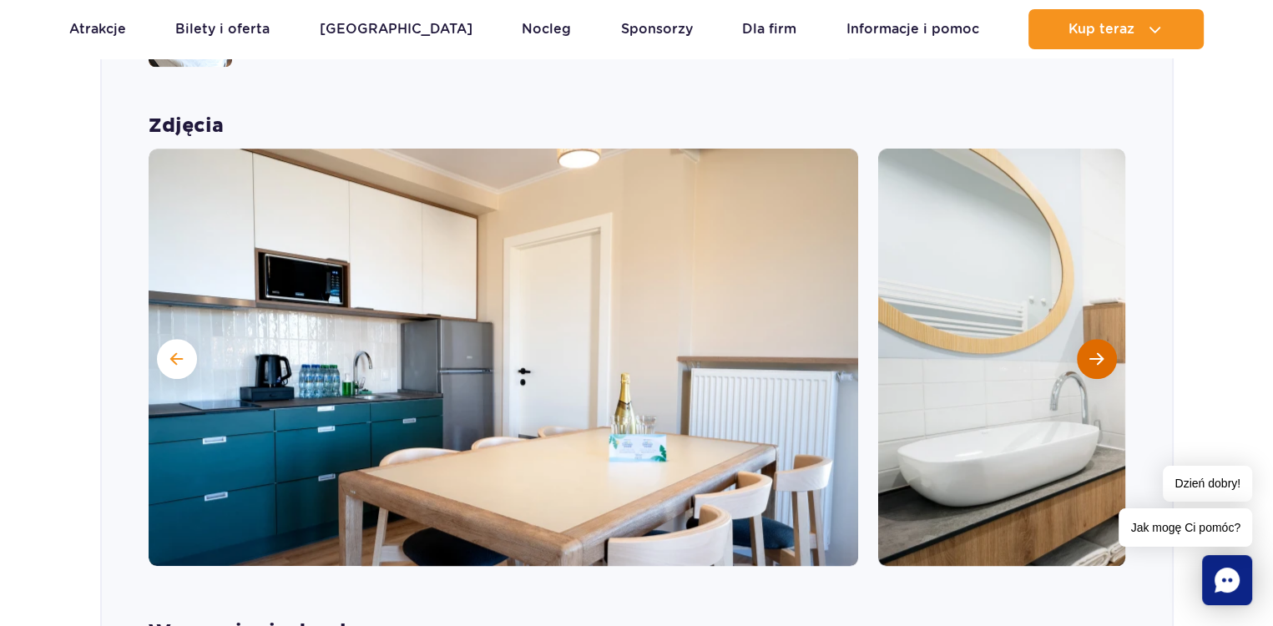
click at [1098, 351] on span "Następny slajd" at bounding box center [1096, 358] width 14 height 15
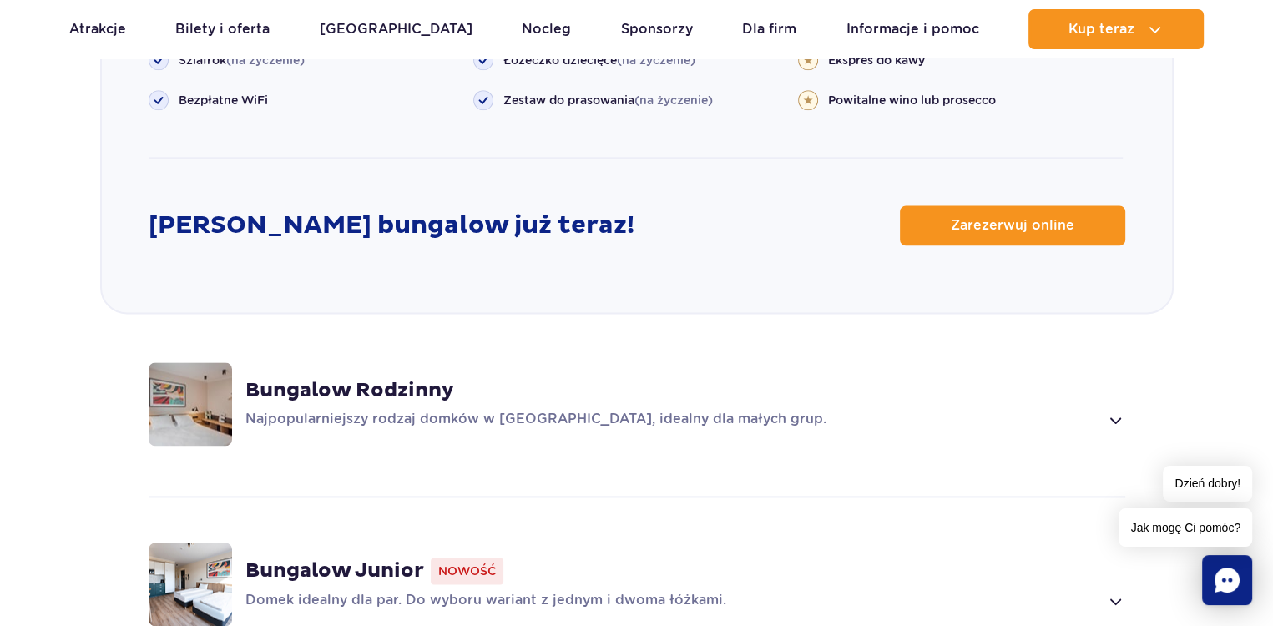
scroll to position [2247, 0]
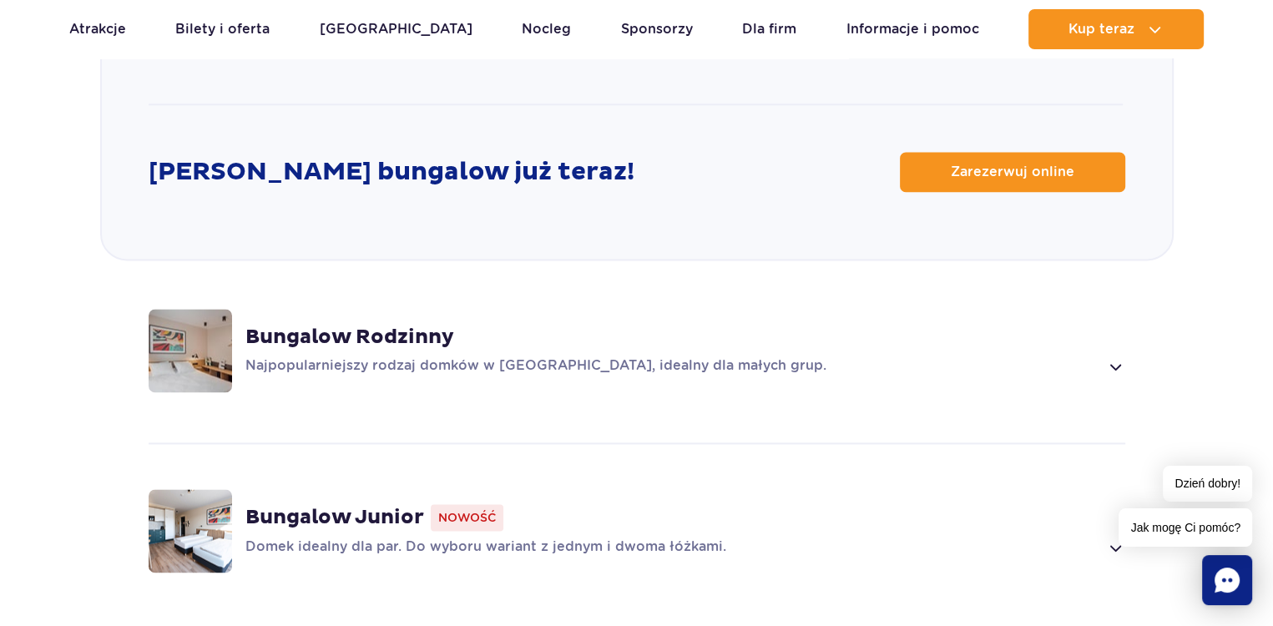
click at [1117, 356] on span at bounding box center [1114, 366] width 19 height 20
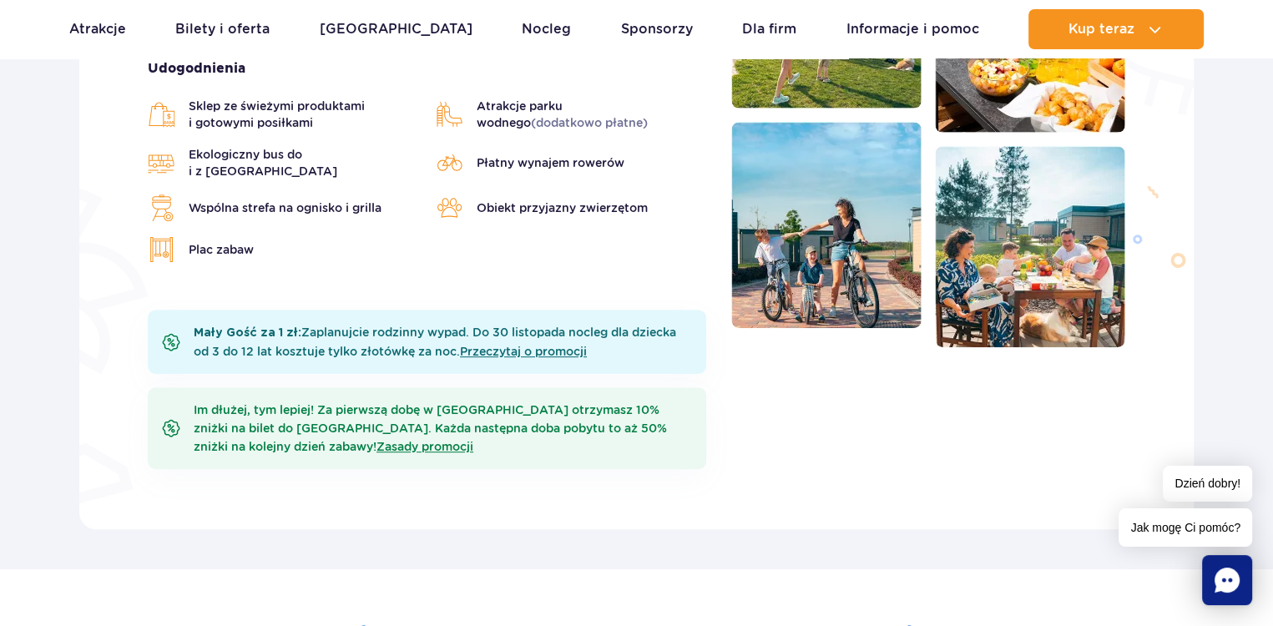
scroll to position [0, 0]
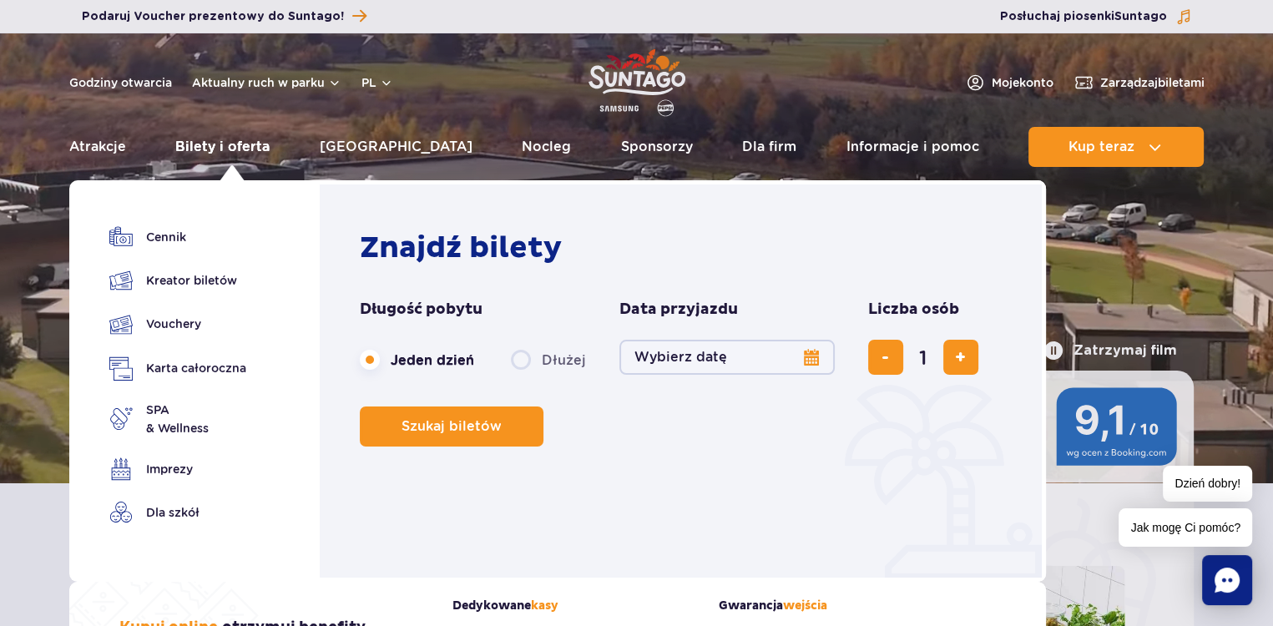
click at [225, 149] on link "Bilety i oferta" at bounding box center [222, 147] width 94 height 40
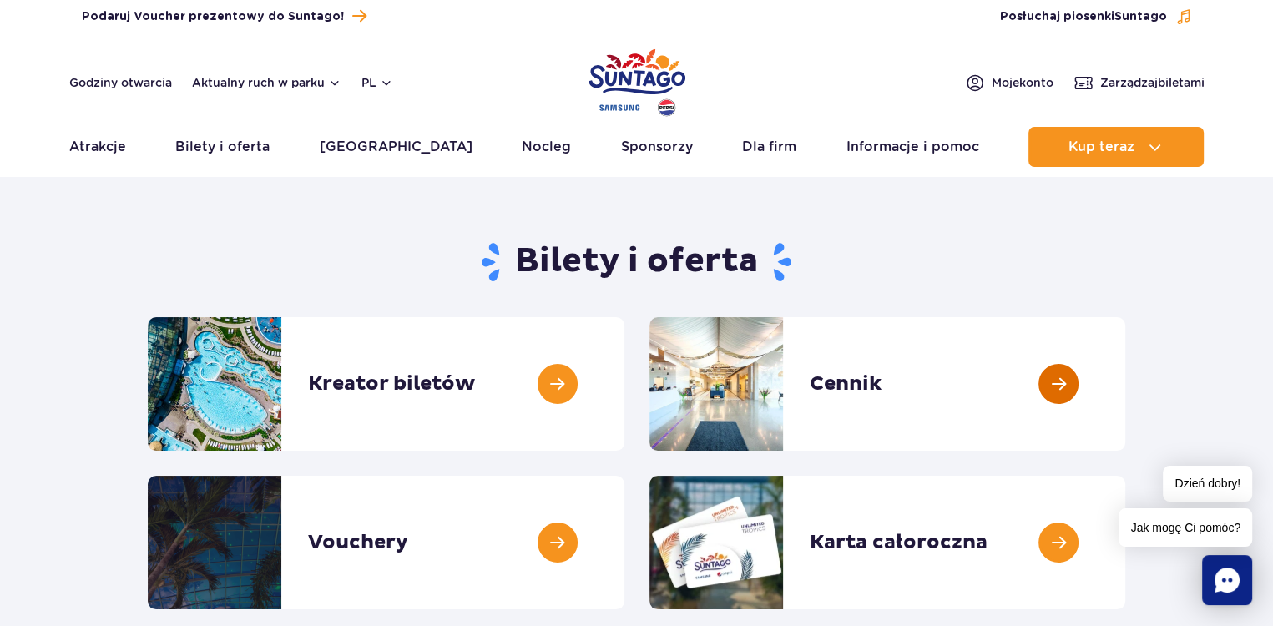
click at [1125, 376] on link at bounding box center [1125, 384] width 0 height 134
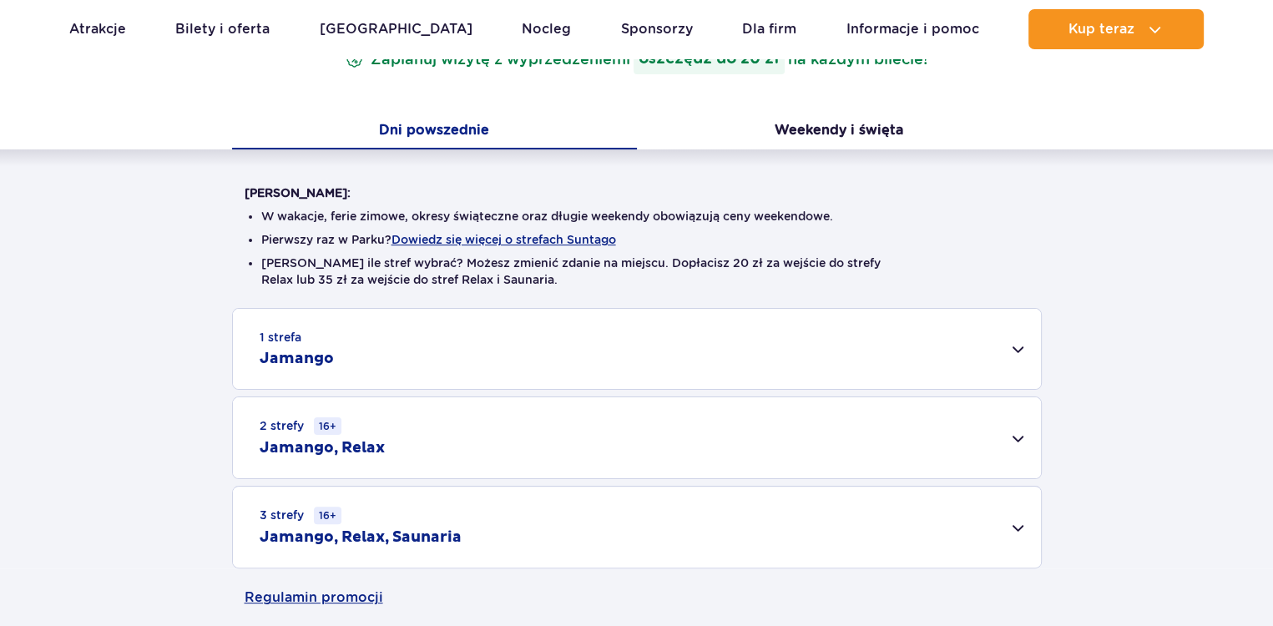
scroll to position [334, 0]
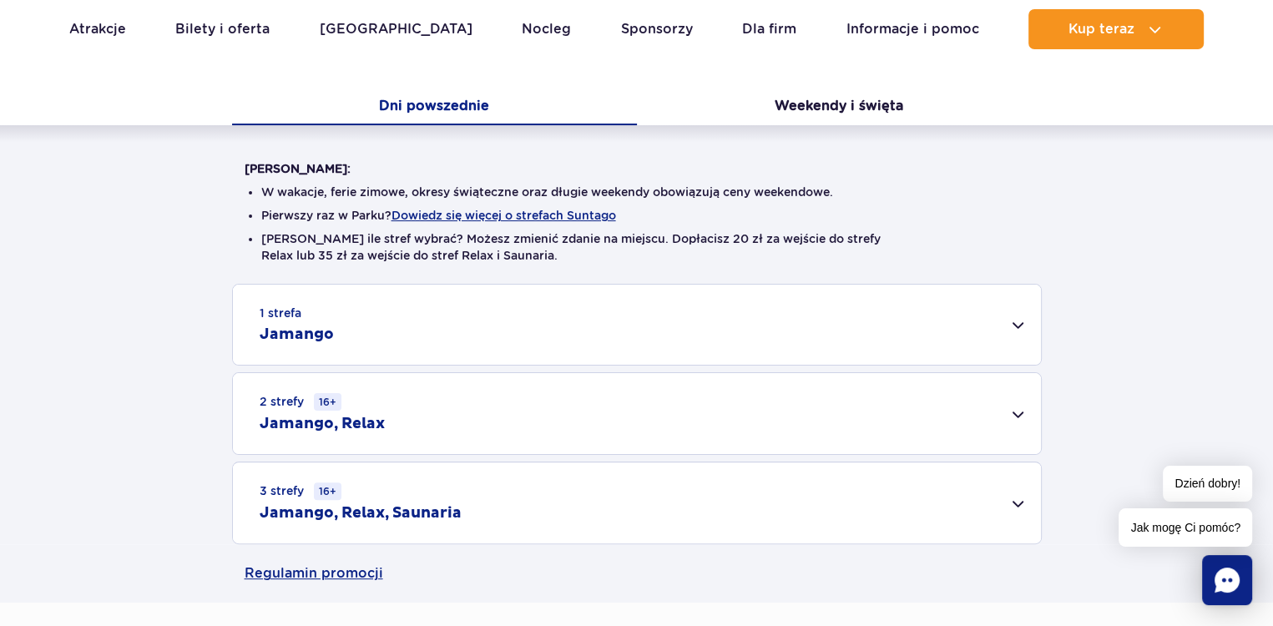
click at [1020, 416] on div "2 strefy 16+ Jamango, Relax" at bounding box center [637, 413] width 808 height 81
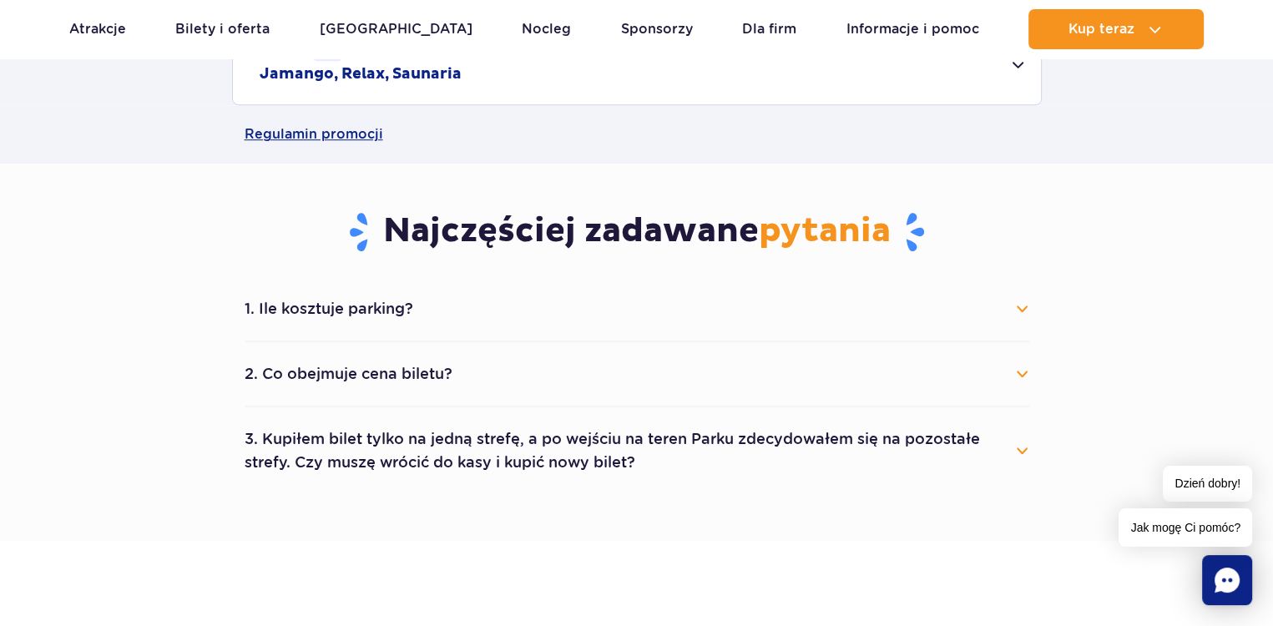
scroll to position [1002, 0]
click at [1025, 304] on button "1. Ile kosztuje parking?" at bounding box center [637, 307] width 785 height 37
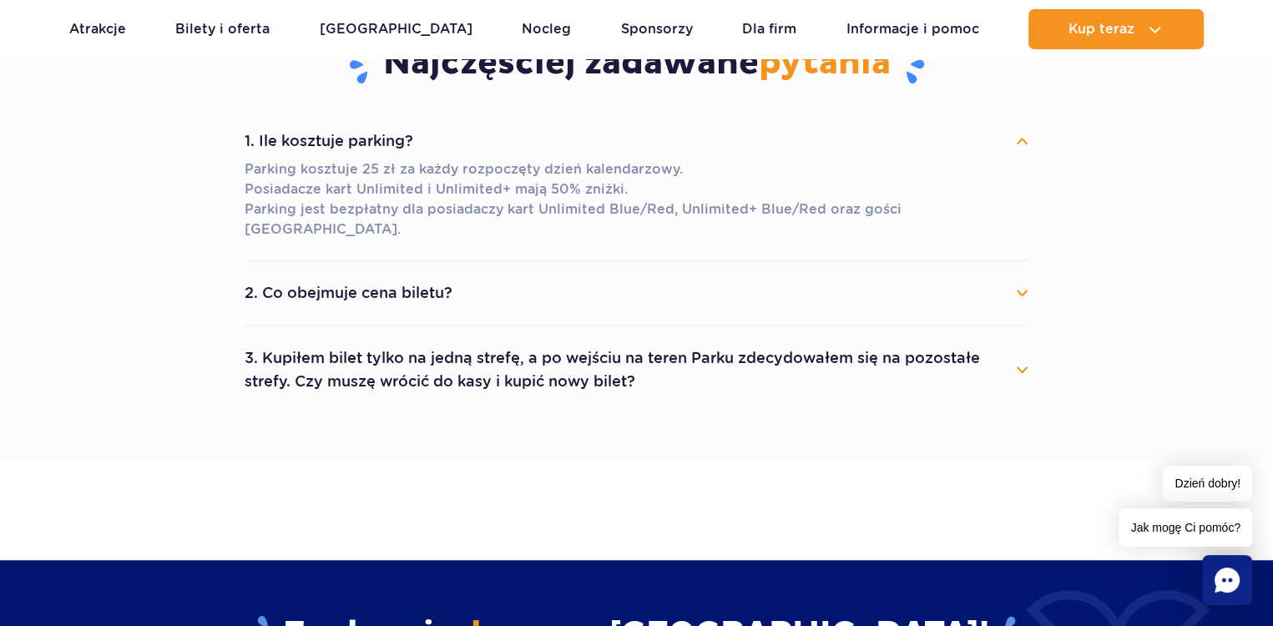
scroll to position [1168, 0]
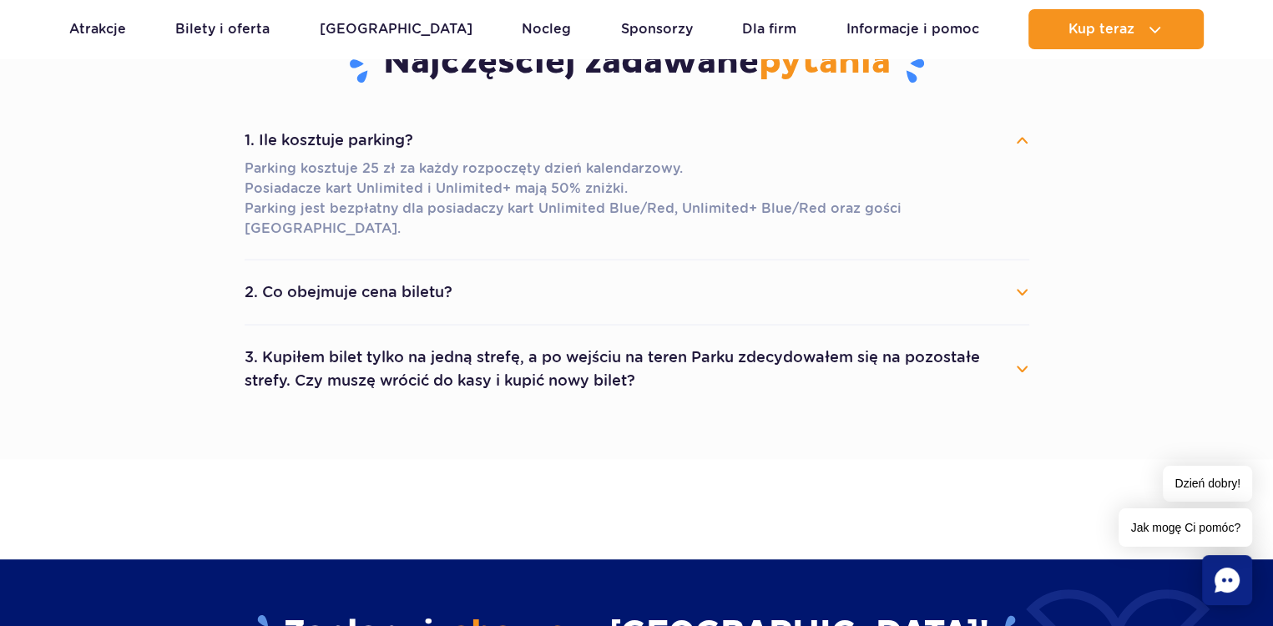
click at [1022, 274] on button "2. Co obejmuje cena biletu?" at bounding box center [637, 292] width 785 height 37
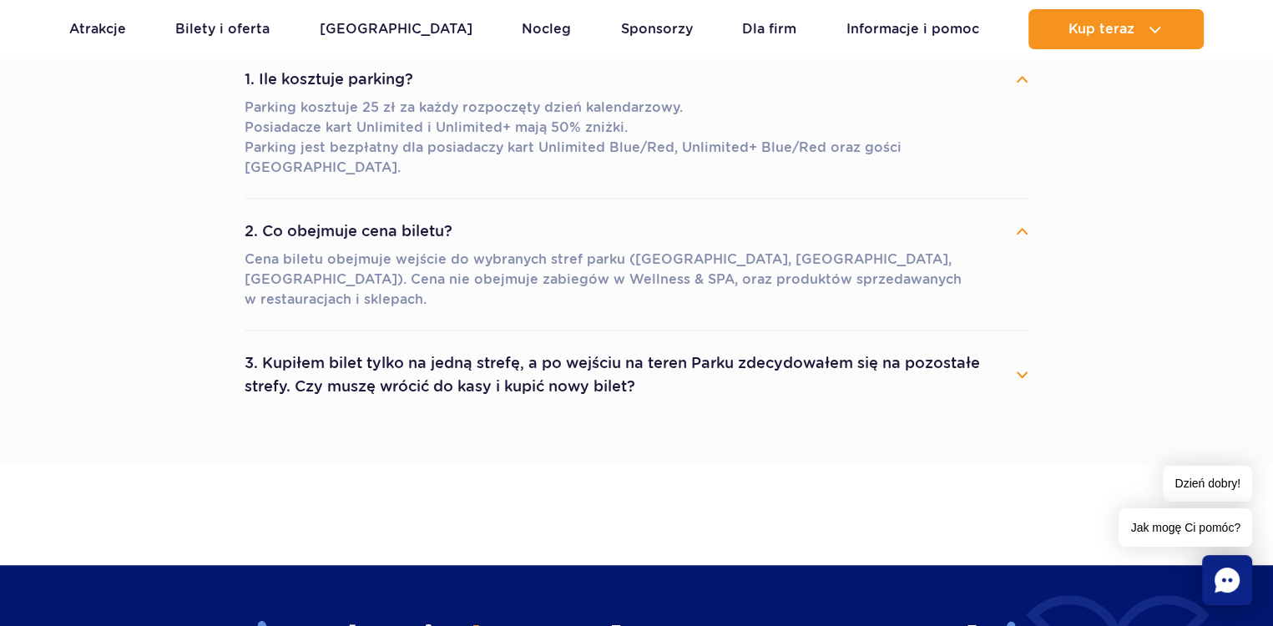
scroll to position [1252, 0]
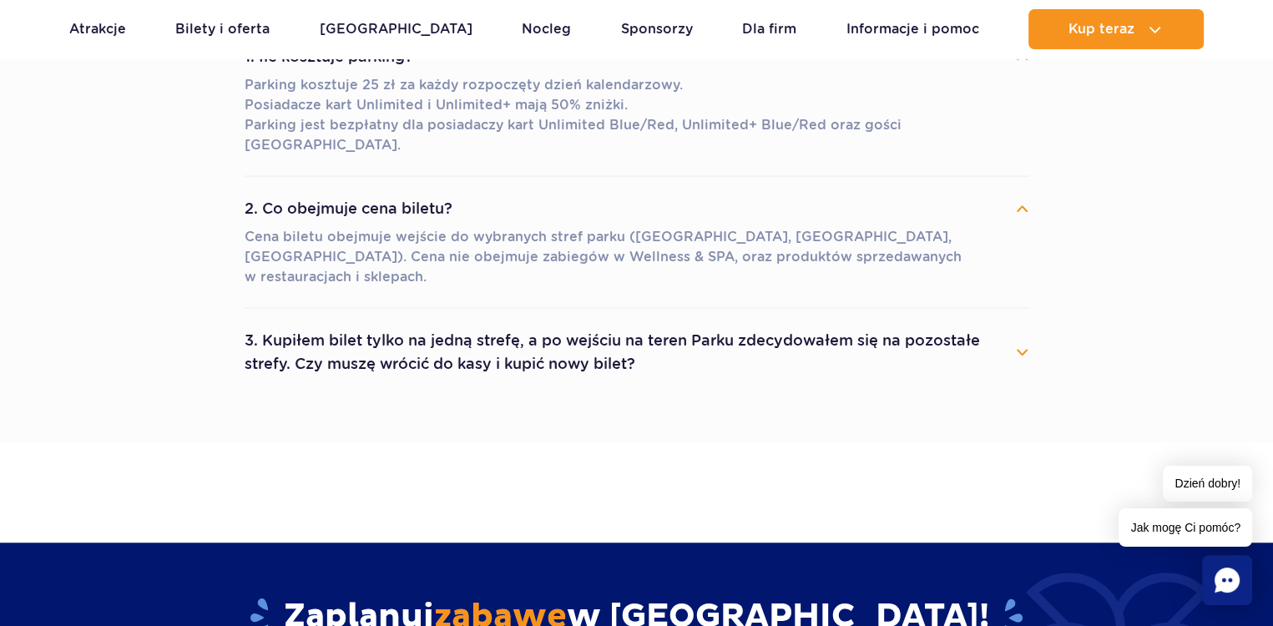
click at [1026, 322] on button "3. Kupiłem bilet tylko na jedną strefę, a po wejściu na teren Parku zdecydowałe…" at bounding box center [637, 352] width 785 height 60
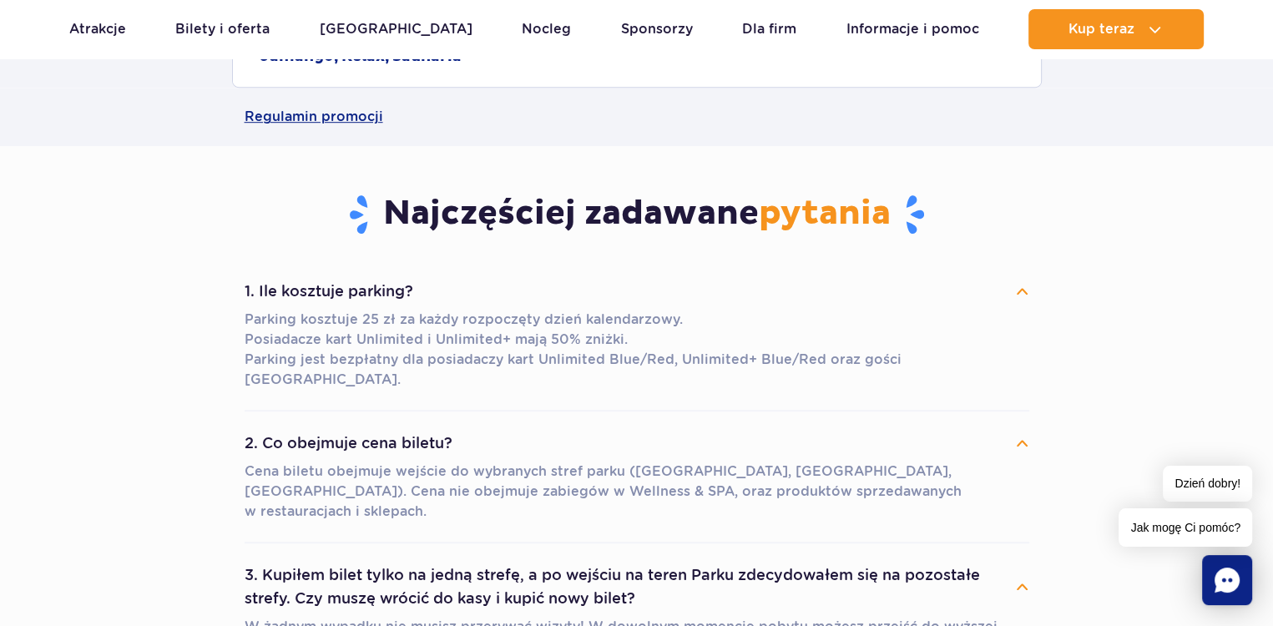
scroll to position [1002, 0]
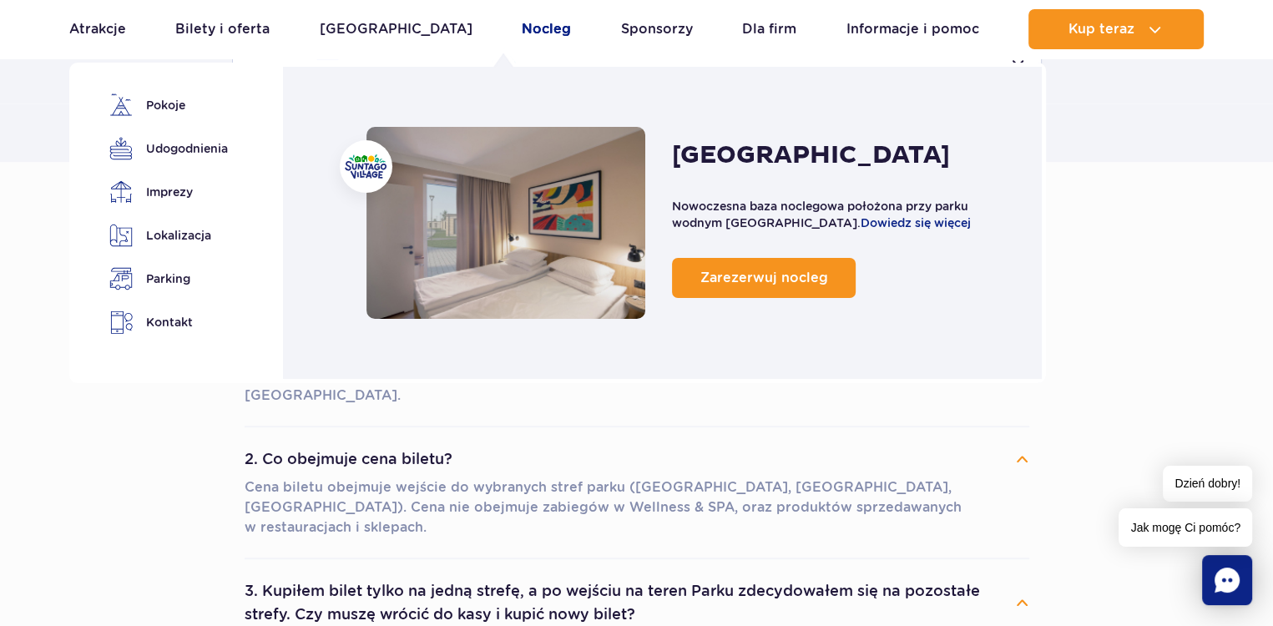
click at [522, 28] on link "Nocleg" at bounding box center [546, 29] width 49 height 40
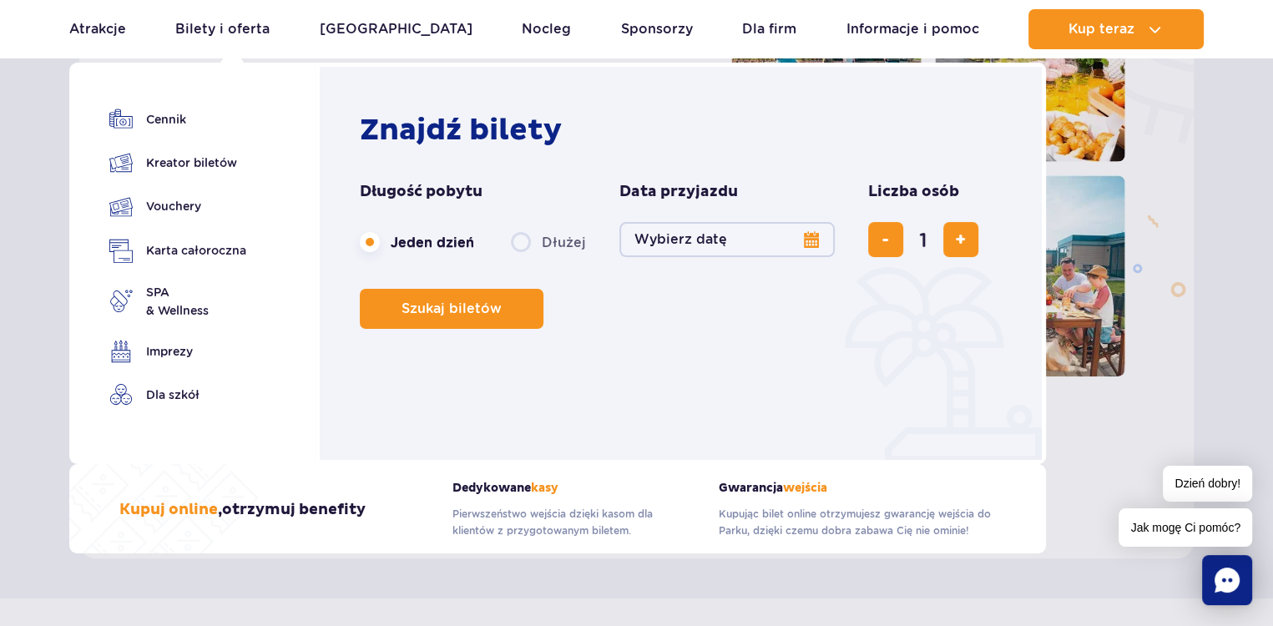
scroll to position [417, 0]
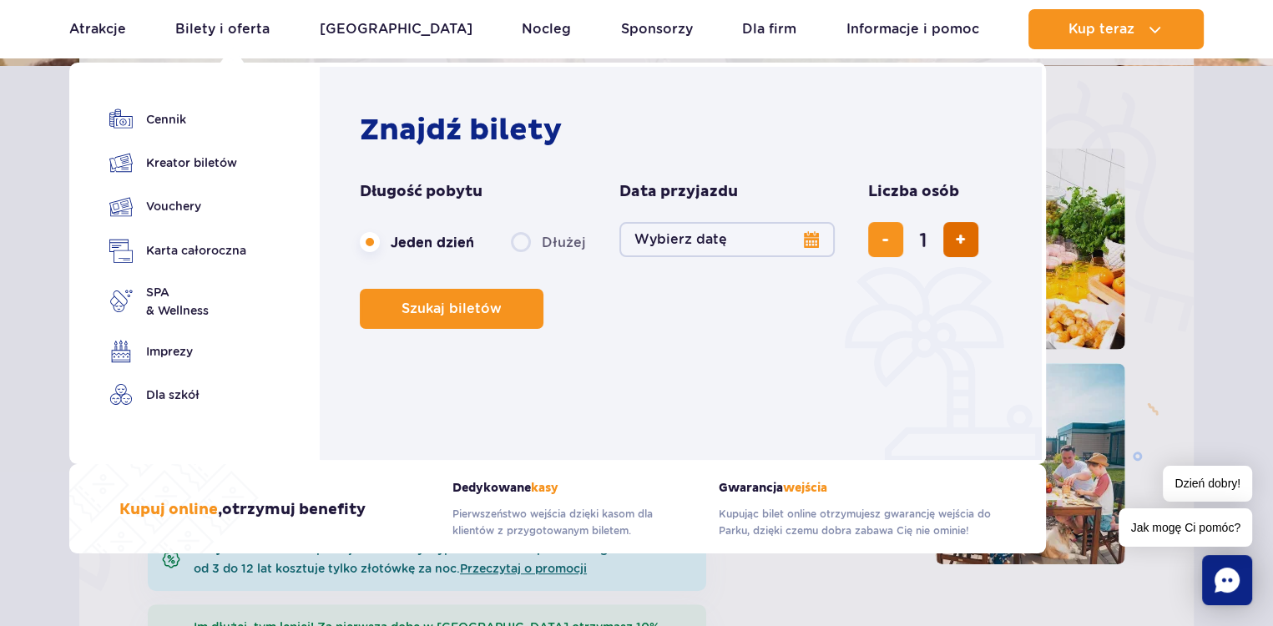
click at [965, 239] on button "dodaj bilet" at bounding box center [960, 239] width 35 height 35
type input "2"
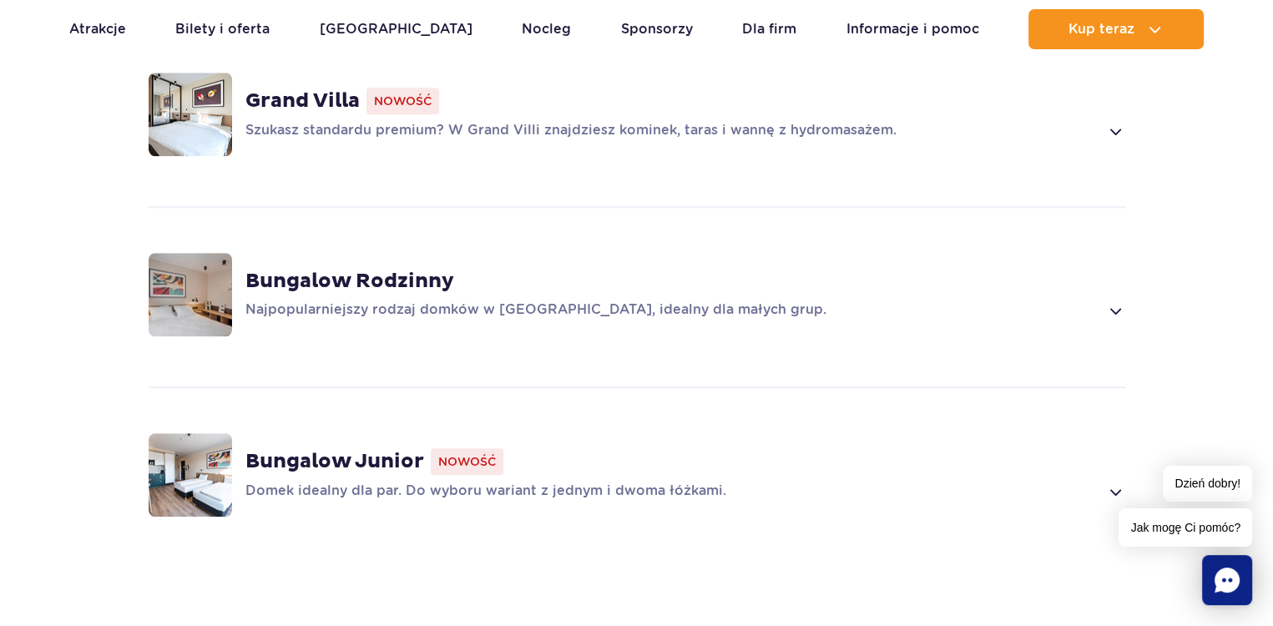
scroll to position [1335, 0]
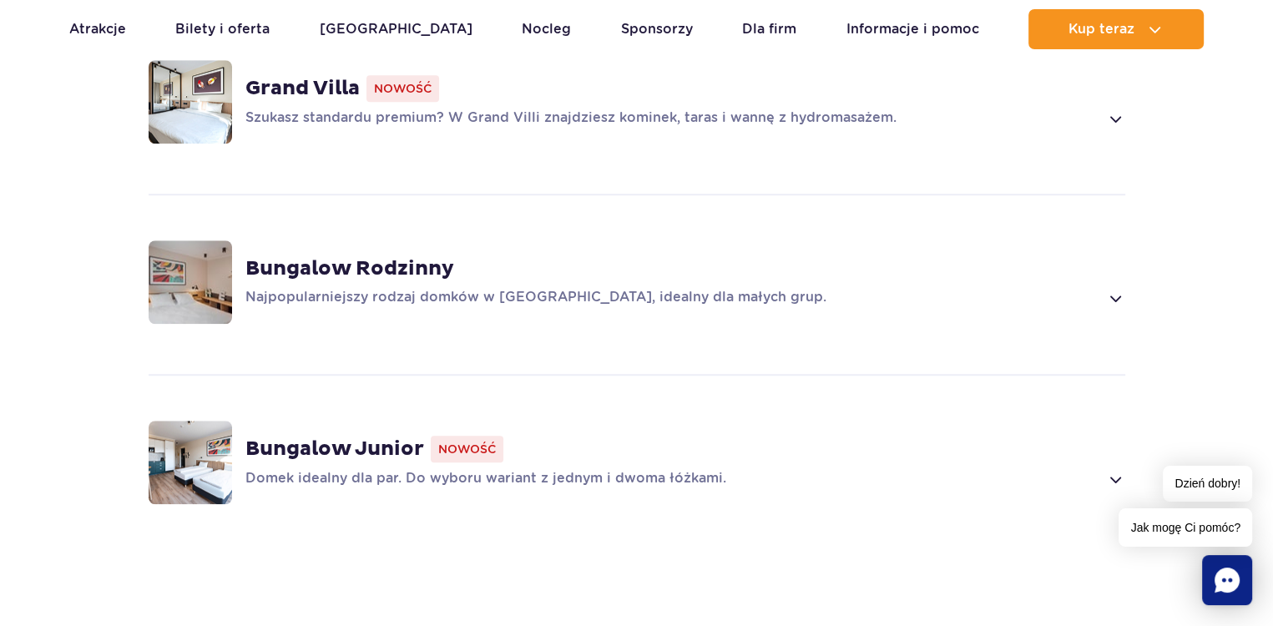
click at [1115, 469] on span at bounding box center [1114, 479] width 19 height 20
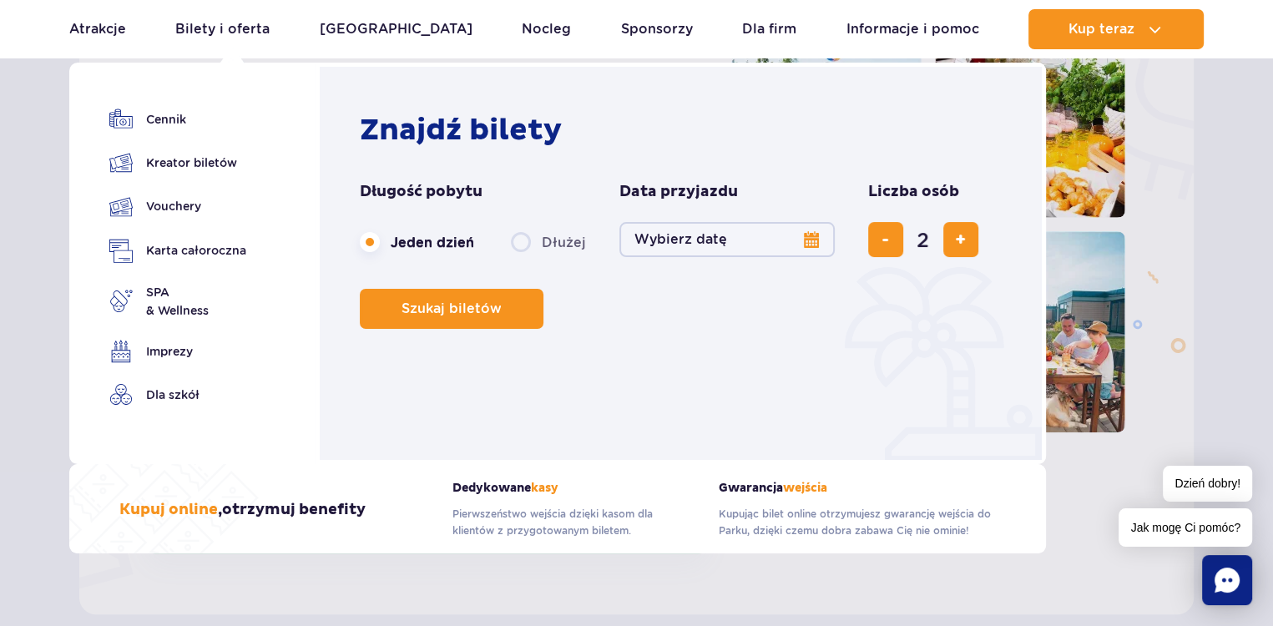
scroll to position [520, 0]
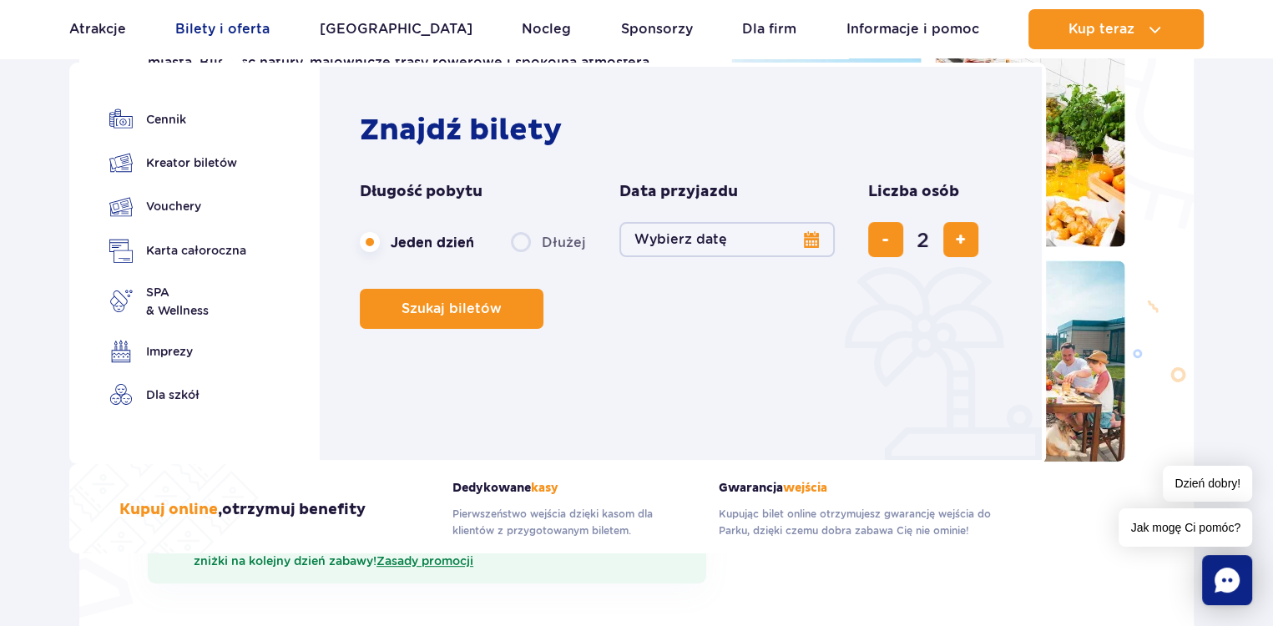
click at [244, 29] on link "Bilety i oferta" at bounding box center [222, 29] width 94 height 40
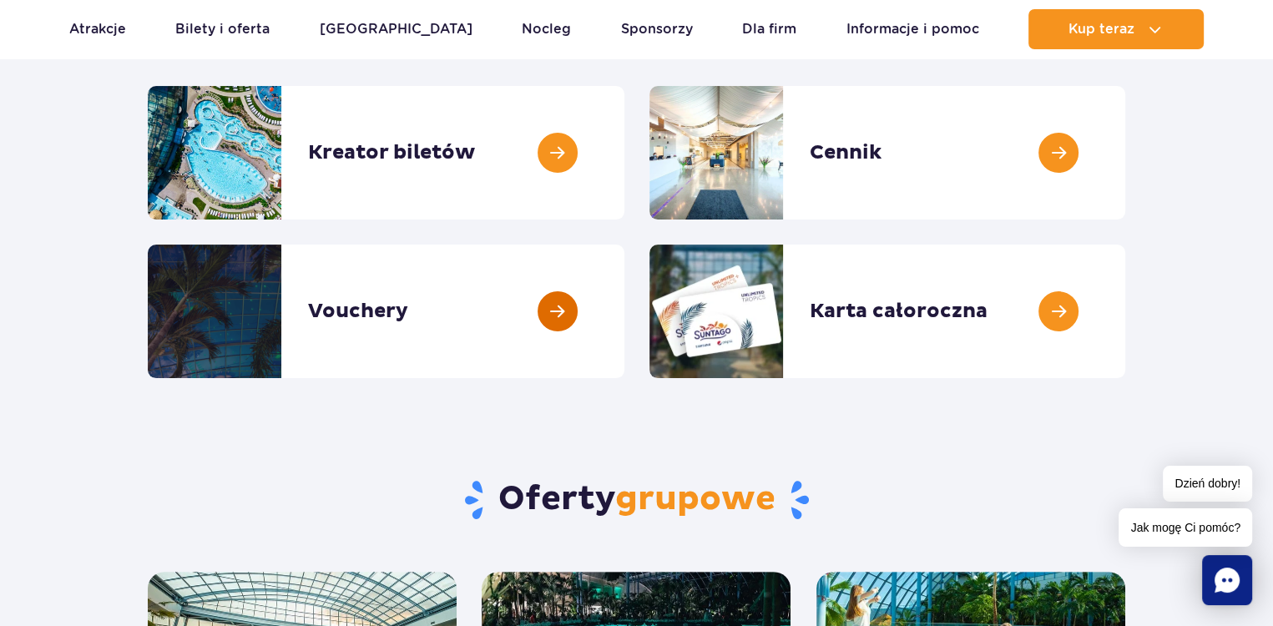
scroll to position [250, 0]
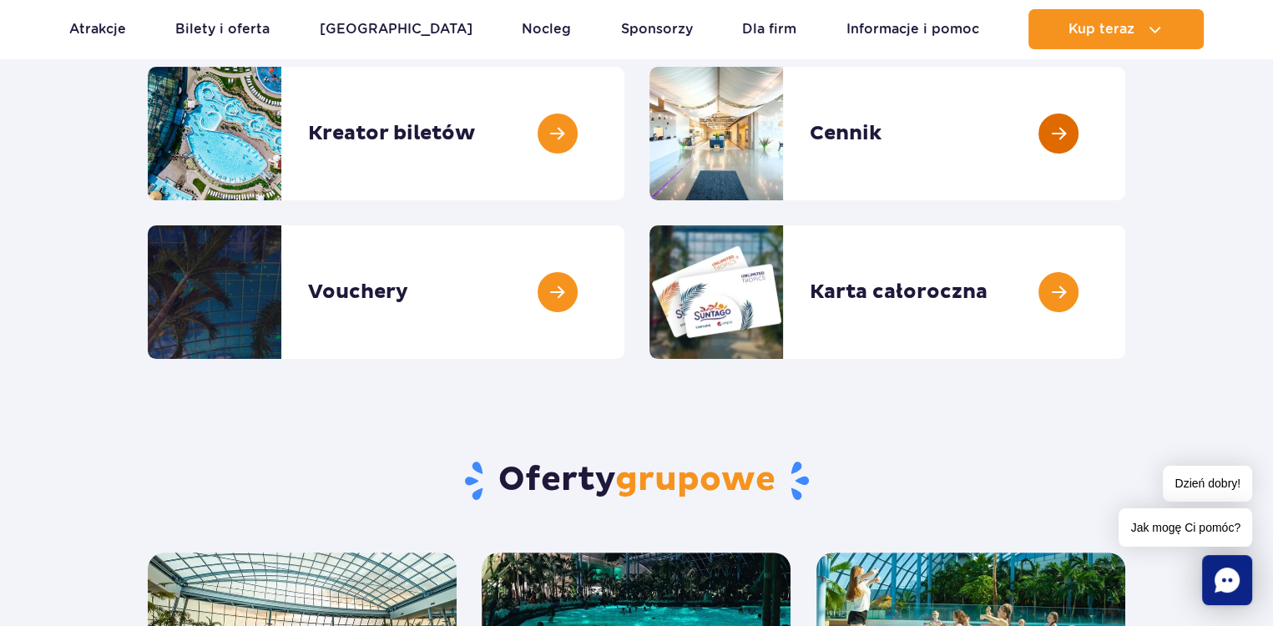
click at [1125, 124] on link at bounding box center [1125, 134] width 0 height 134
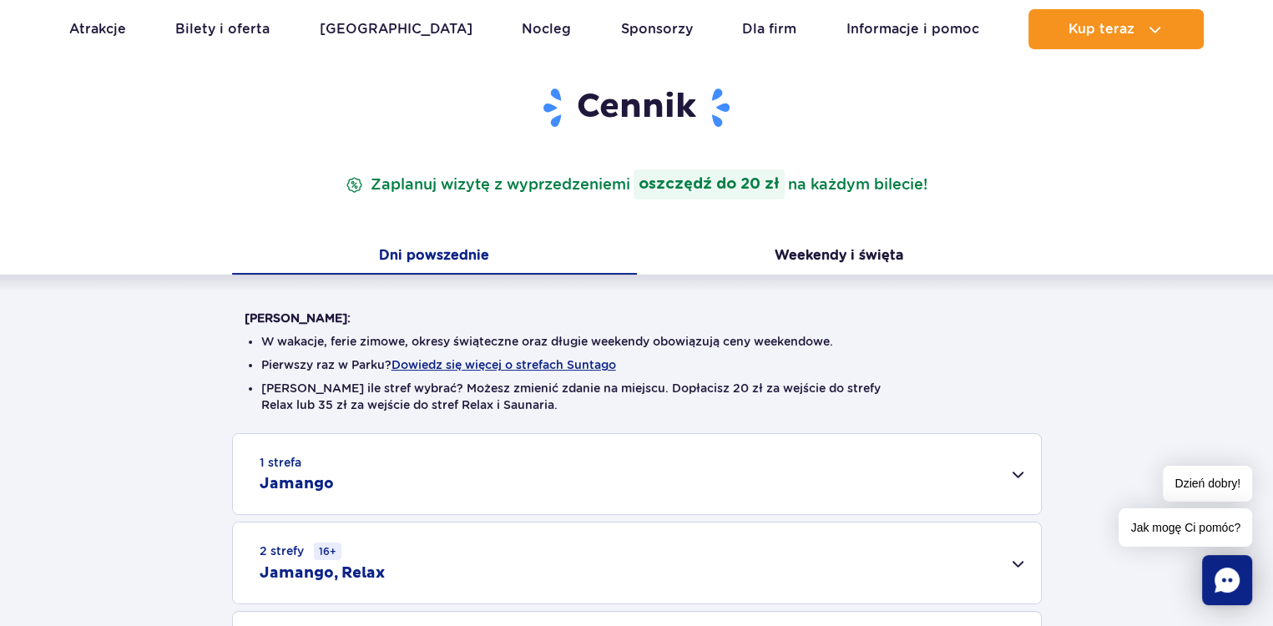
scroll to position [83, 0]
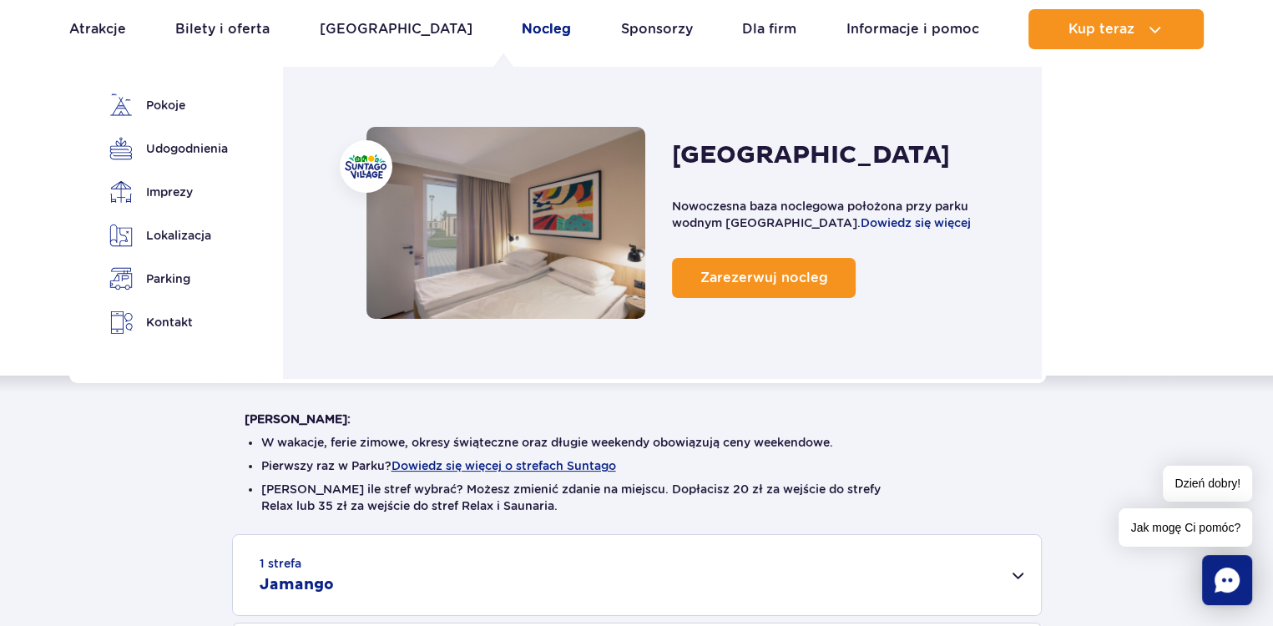
click at [522, 28] on link "Nocleg" at bounding box center [546, 29] width 49 height 40
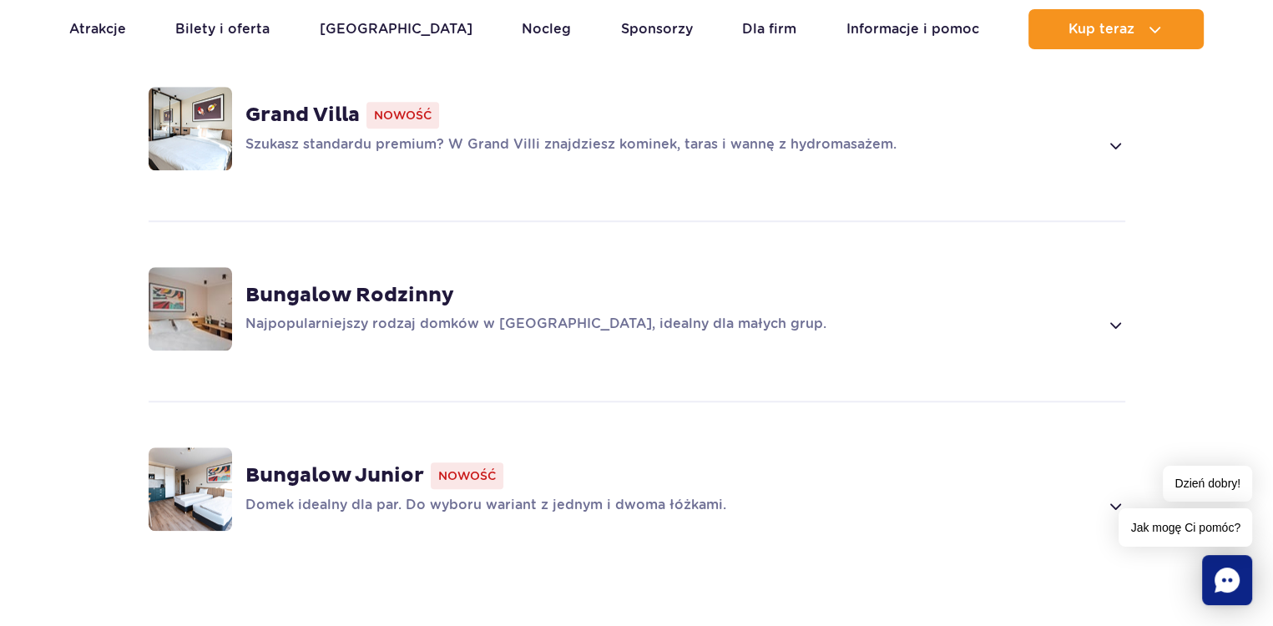
scroll to position [1335, 0]
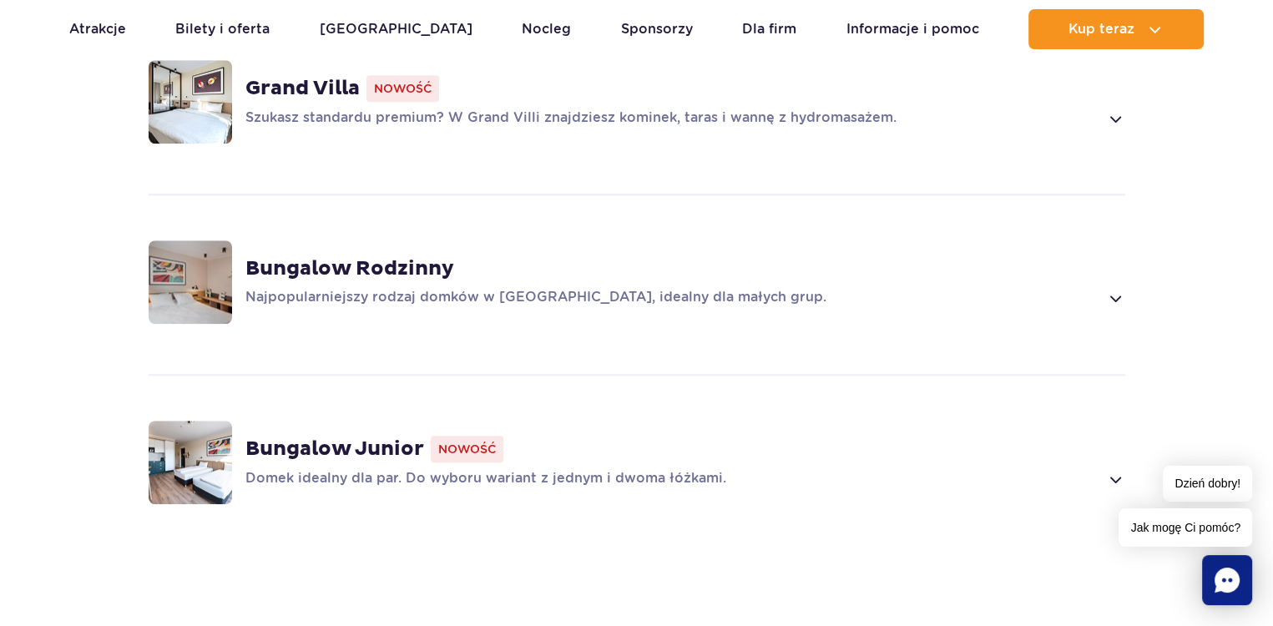
click at [1112, 469] on span at bounding box center [1114, 479] width 19 height 20
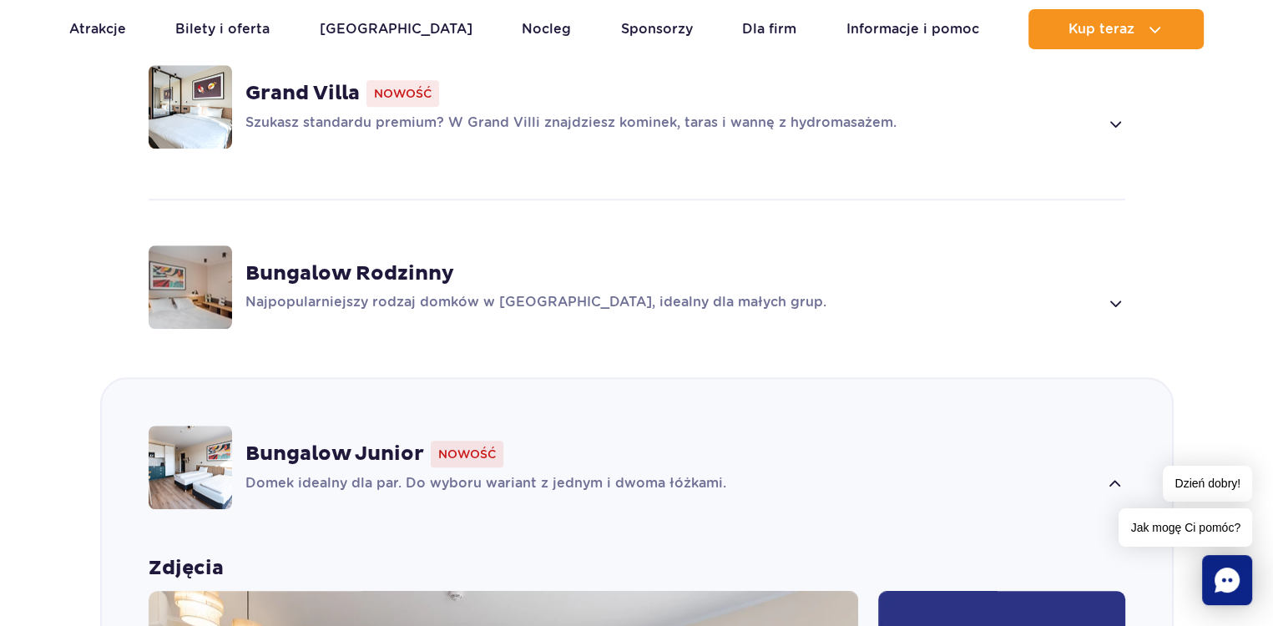
scroll to position [1355, 0]
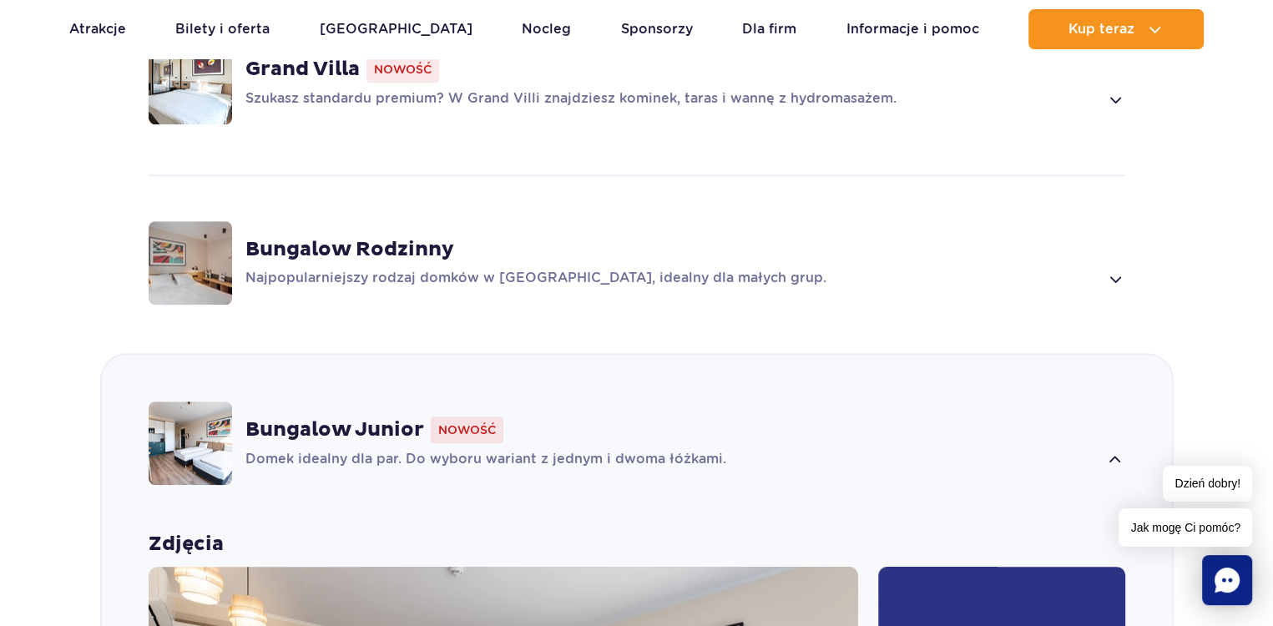
click at [327, 417] on strong "Bungalow Junior" at bounding box center [334, 429] width 179 height 25
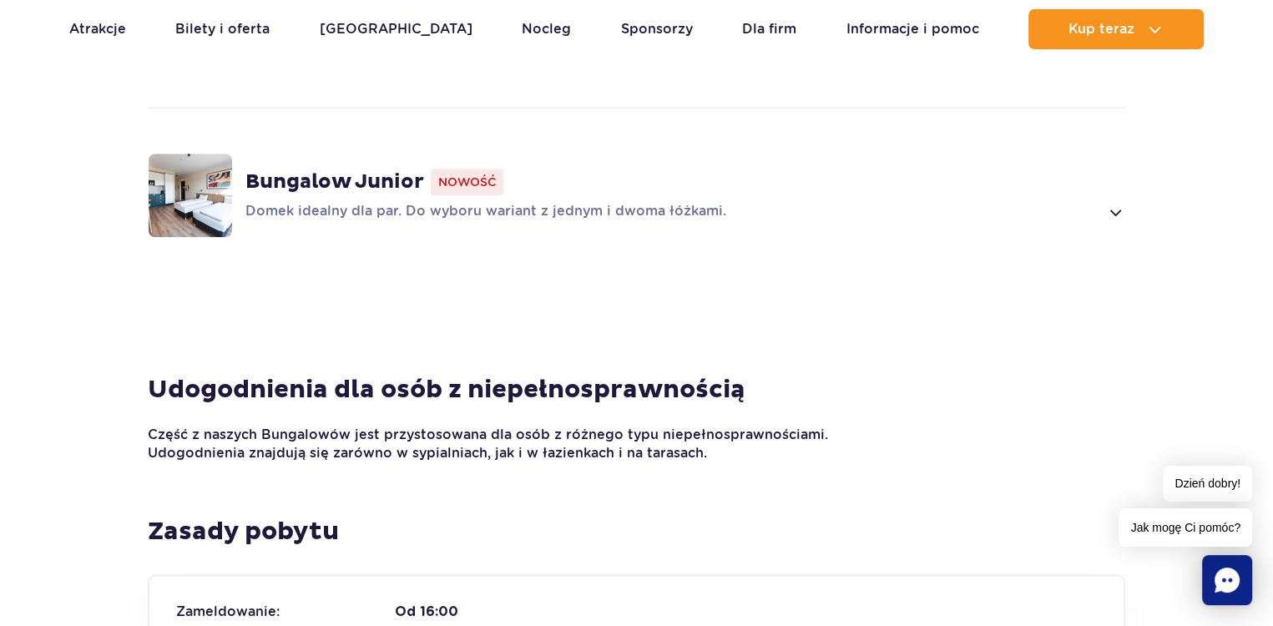
scroll to position [1605, 0]
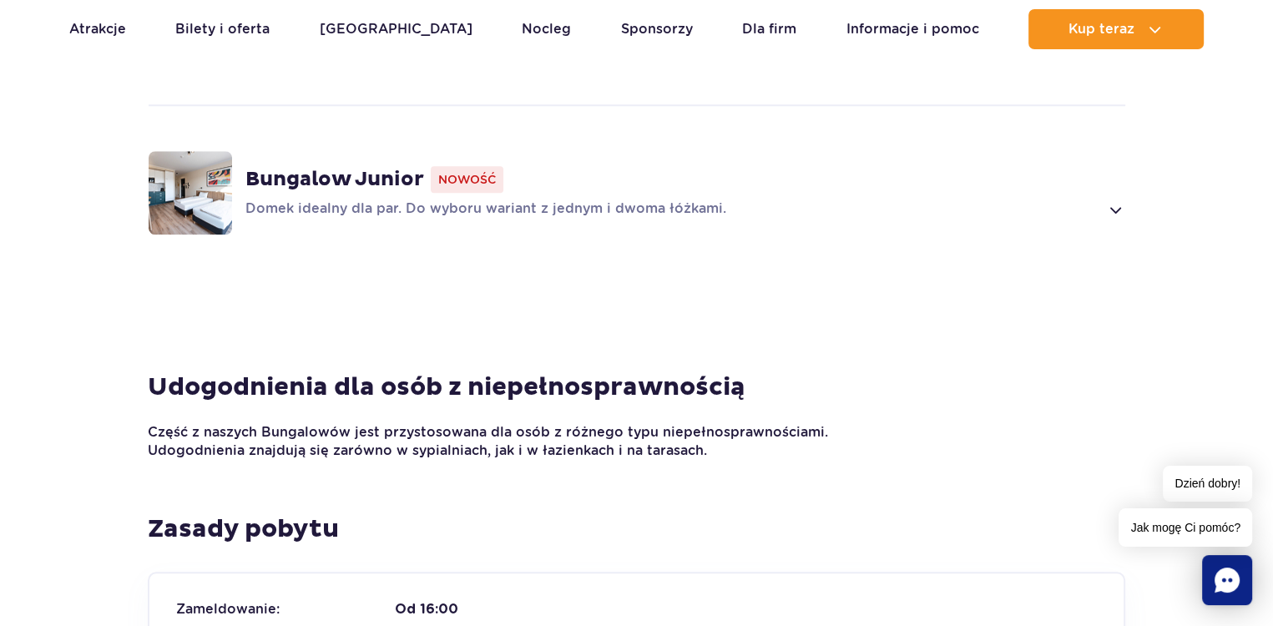
click at [479, 166] on span "Nowość" at bounding box center [467, 179] width 73 height 27
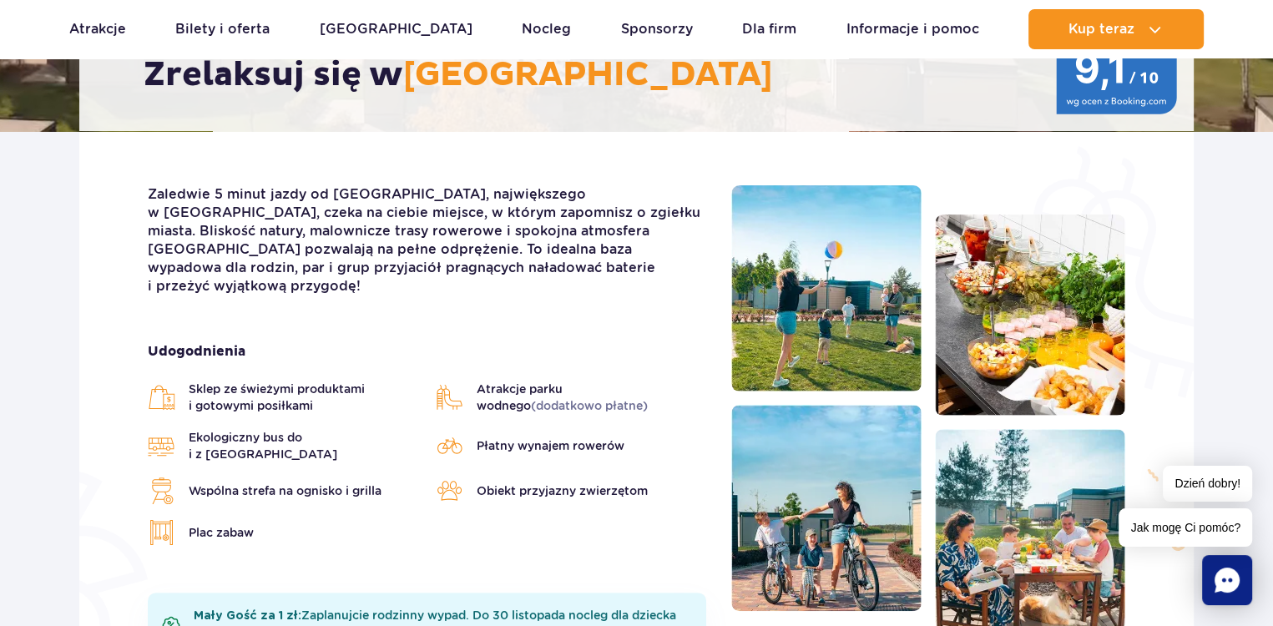
scroll to position [0, 0]
